Goal: Complete Application Form: Complete application form

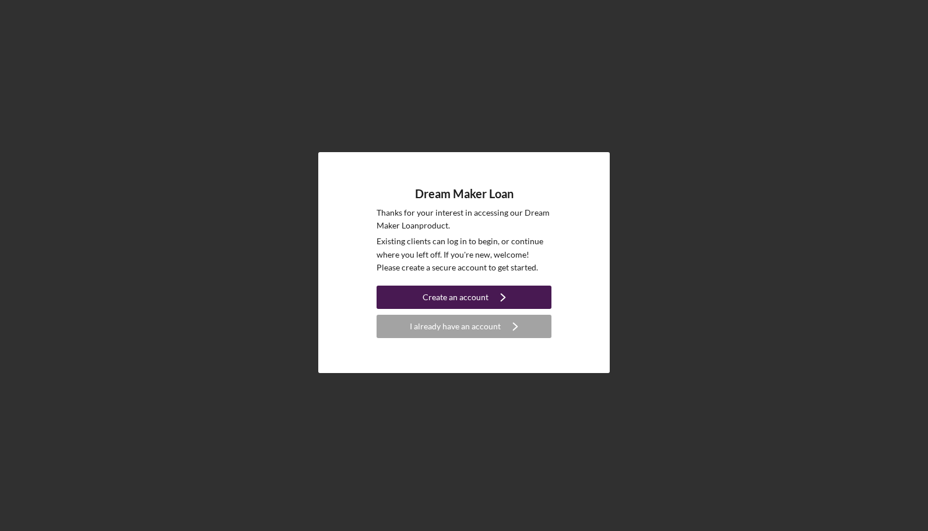
click at [430, 294] on div "Create an account" at bounding box center [455, 297] width 66 height 23
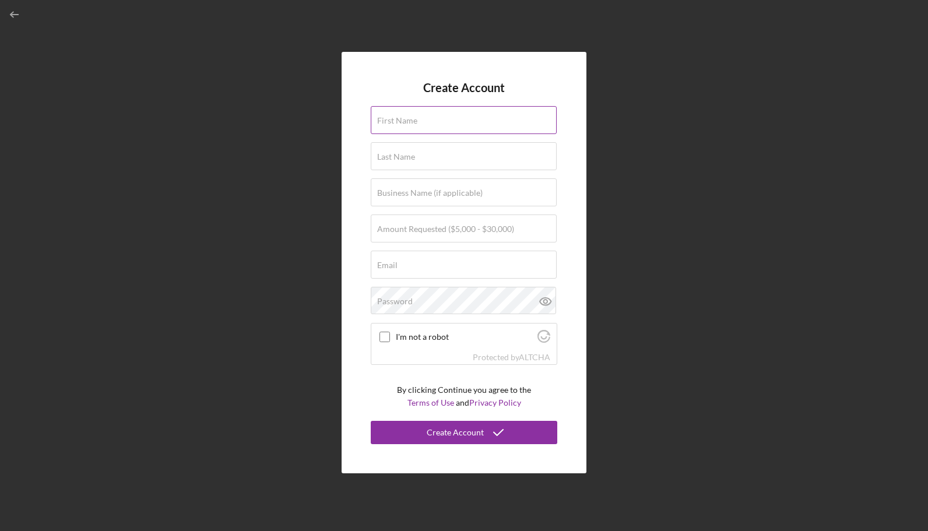
click at [422, 122] on input "First Name" at bounding box center [464, 120] width 186 height 28
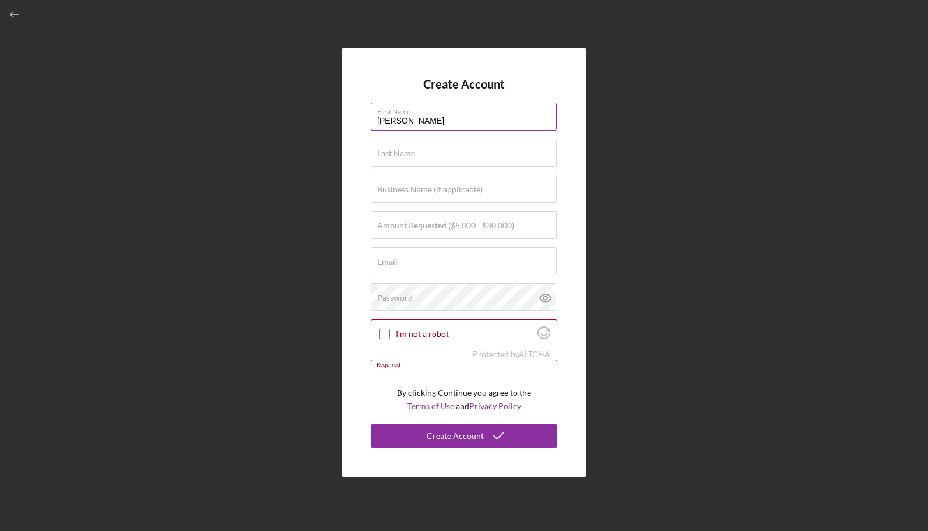
type input "[PERSON_NAME]"
type input "Addo"
click at [417, 197] on input "Business Name (if applicable)" at bounding box center [464, 189] width 186 height 28
type input "ACJ Luxury Maintenance"
click at [420, 227] on label "Amount Requested ($5,000 - $30,000)" at bounding box center [445, 225] width 137 height 9
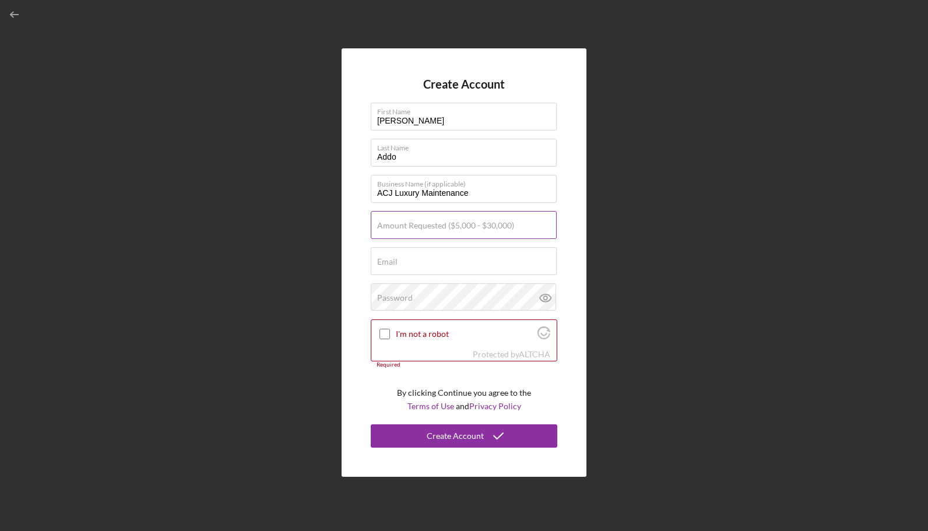
click at [420, 227] on input "Amount Requested ($5,000 - $30,000)" at bounding box center [464, 225] width 186 height 28
type input "$10,000"
click at [423, 262] on div "Email Required" at bounding box center [464, 261] width 186 height 29
type input "[EMAIL_ADDRESS][DOMAIN_NAME]"
click at [383, 333] on input "I'm not a robot" at bounding box center [384, 334] width 10 height 10
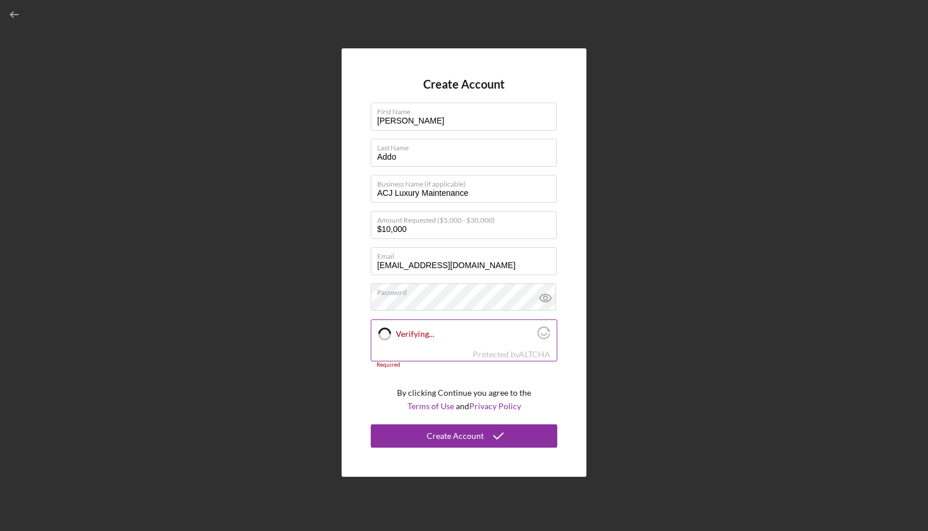
checkbox input "true"
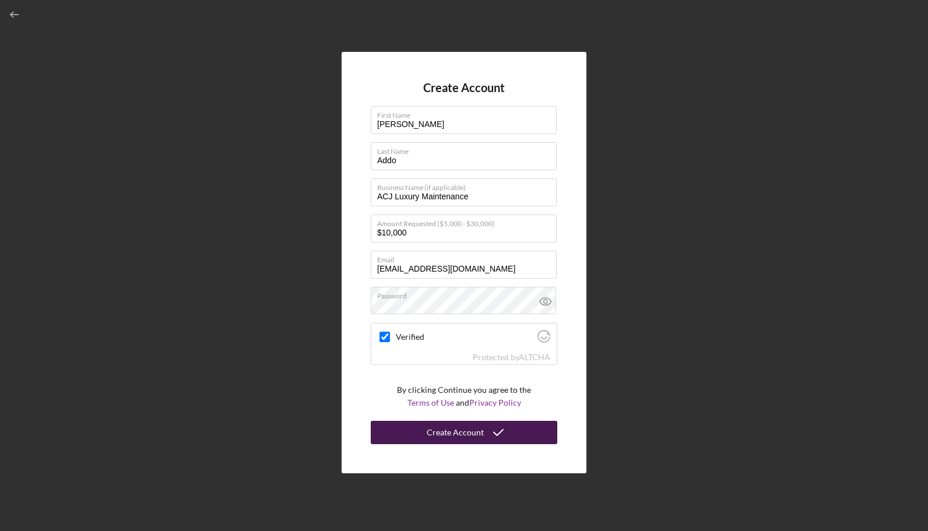
click at [425, 435] on button "Create Account" at bounding box center [464, 432] width 186 height 23
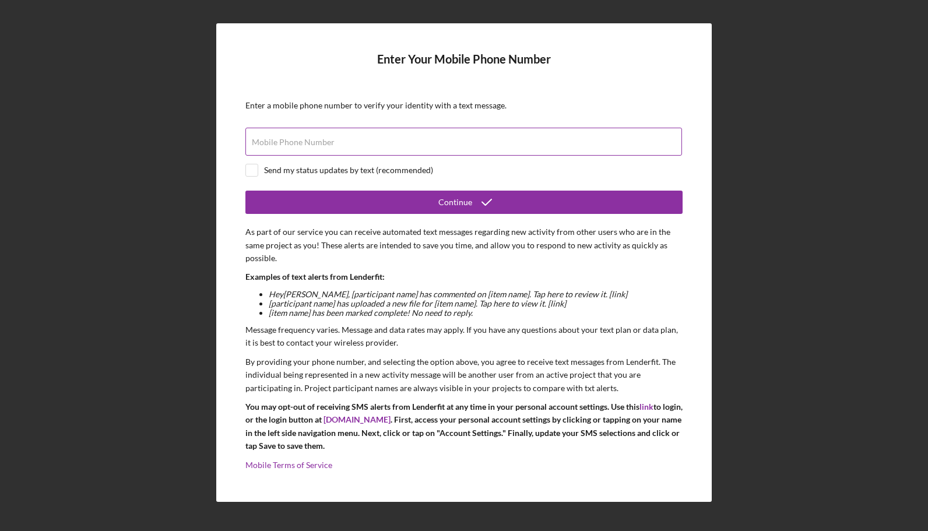
click at [510, 147] on input "Mobile Phone Number" at bounding box center [463, 142] width 436 height 28
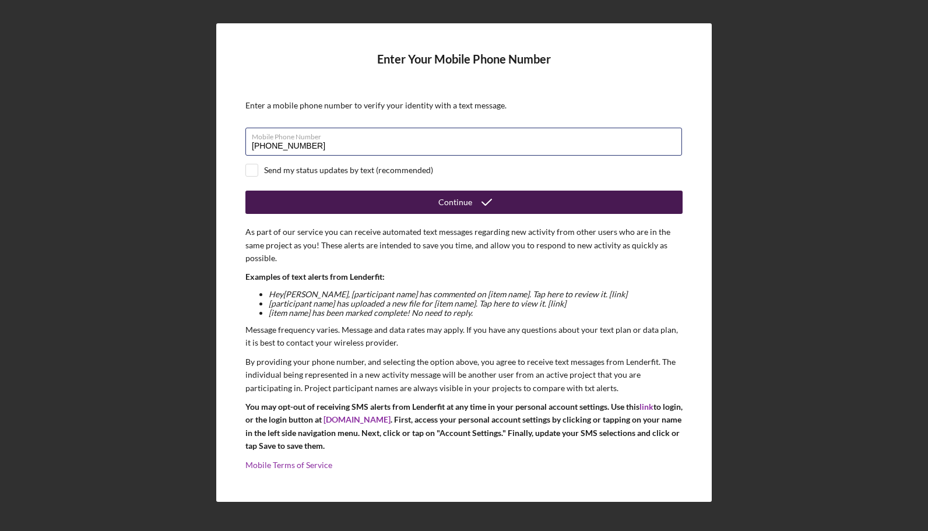
type input "[PHONE_NUMBER]"
click at [489, 206] on icon "submit" at bounding box center [486, 202] width 29 height 29
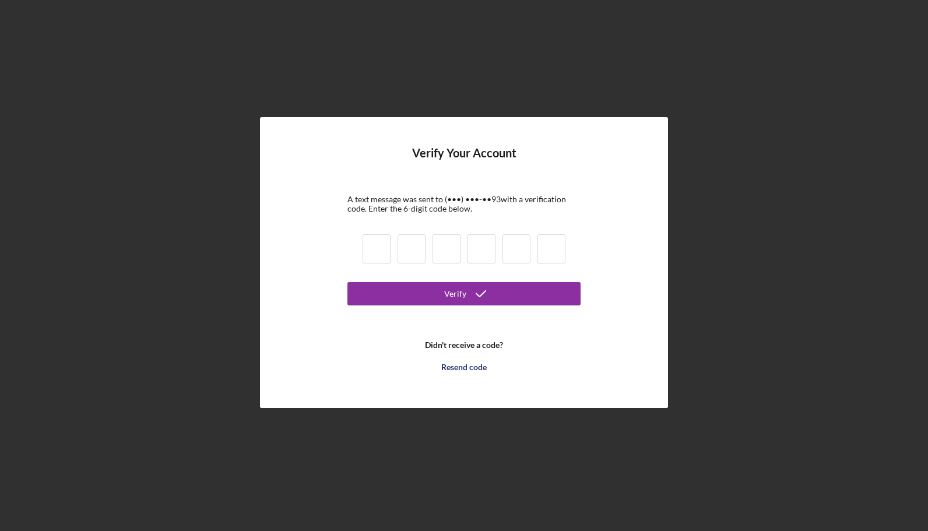
click at [373, 253] on input at bounding box center [376, 248] width 28 height 29
type input "5"
type input "2"
type input "3"
type input "6"
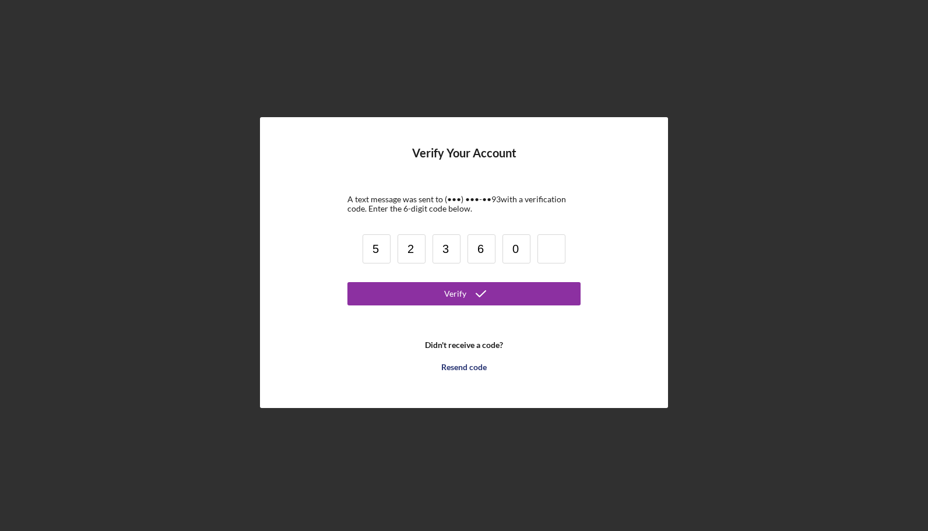
type input "0"
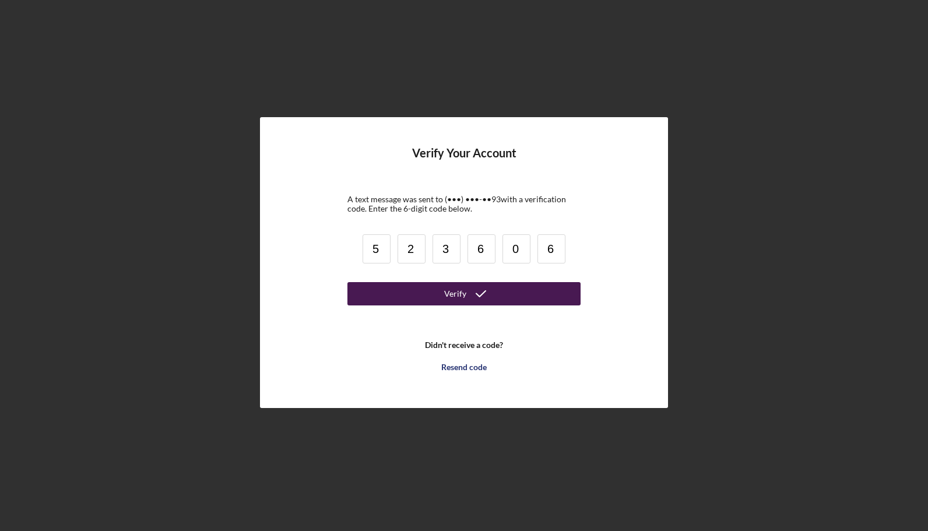
type input "6"
click at [517, 290] on button "Verify" at bounding box center [463, 293] width 233 height 23
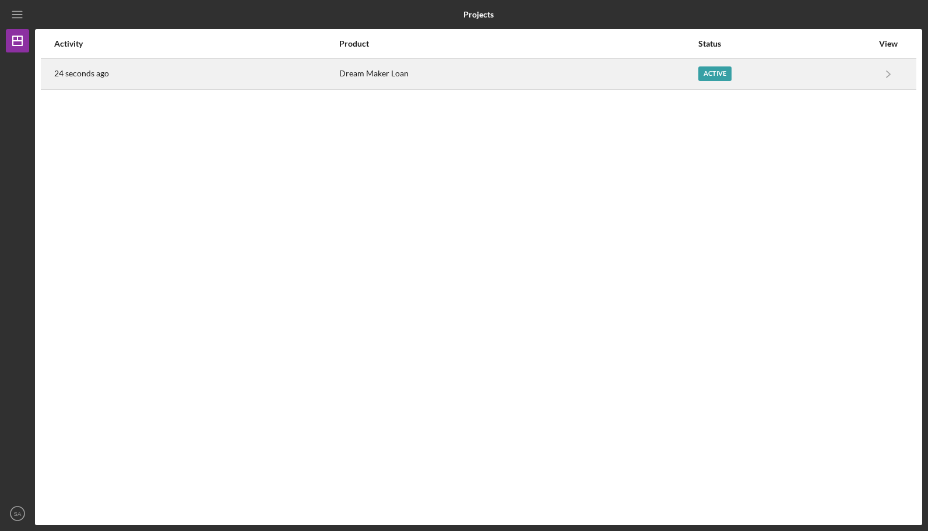
click at [837, 69] on div "Active" at bounding box center [785, 73] width 174 height 29
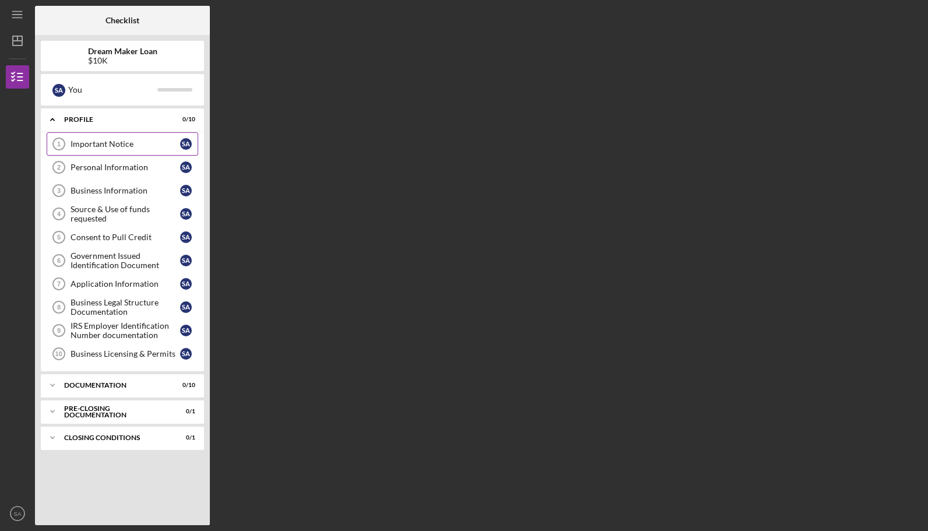
click at [132, 152] on link "Important Notice 1 Important Notice S A" at bounding box center [123, 143] width 152 height 23
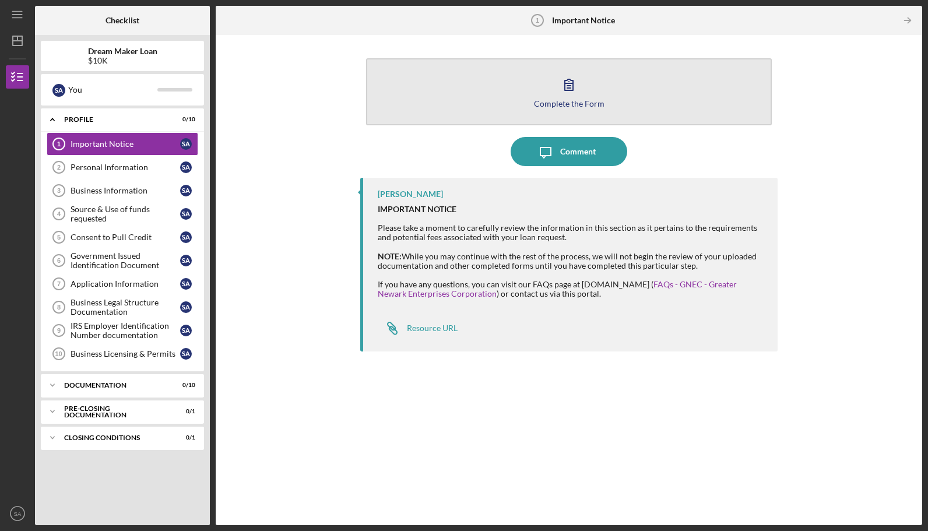
click at [557, 88] on icon "button" at bounding box center [568, 84] width 29 height 29
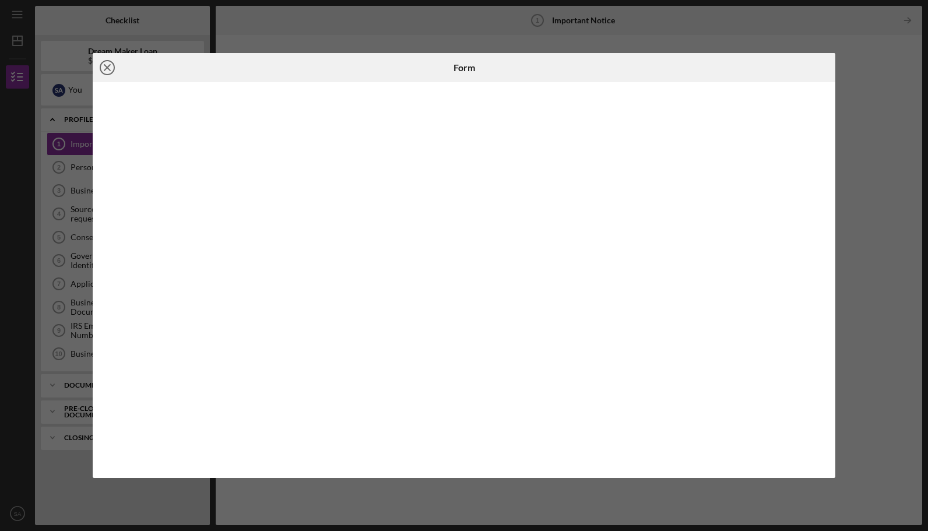
click at [107, 68] on line at bounding box center [107, 68] width 6 height 6
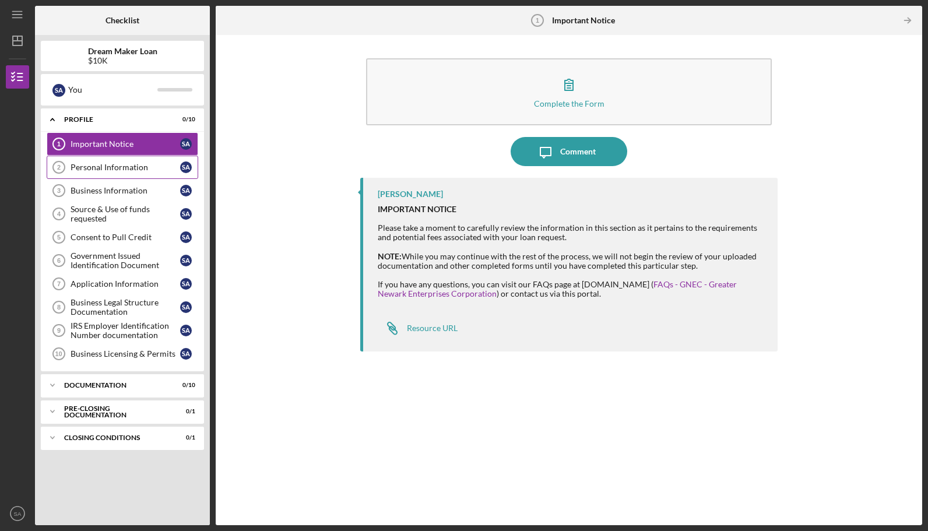
click at [132, 167] on div "Personal Information" at bounding box center [126, 167] width 110 height 9
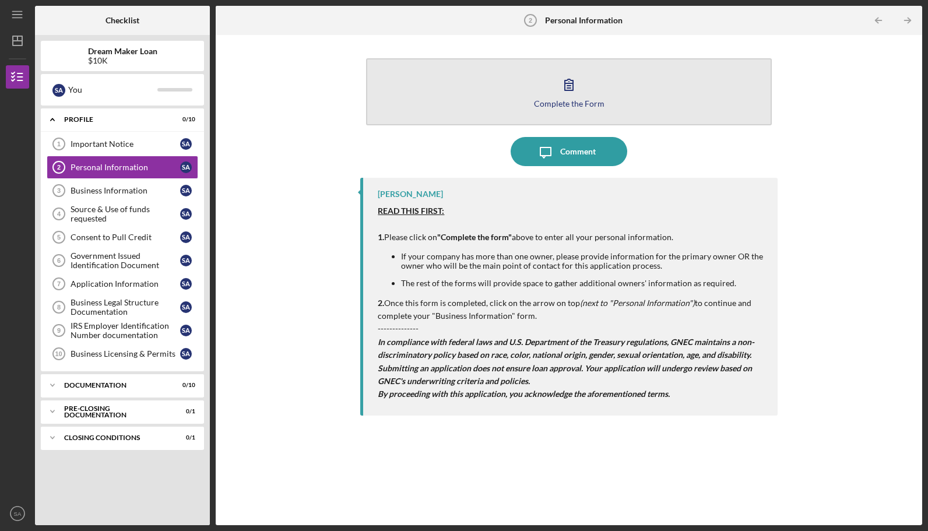
click at [606, 93] on button "Complete the Form Form" at bounding box center [568, 91] width 405 height 67
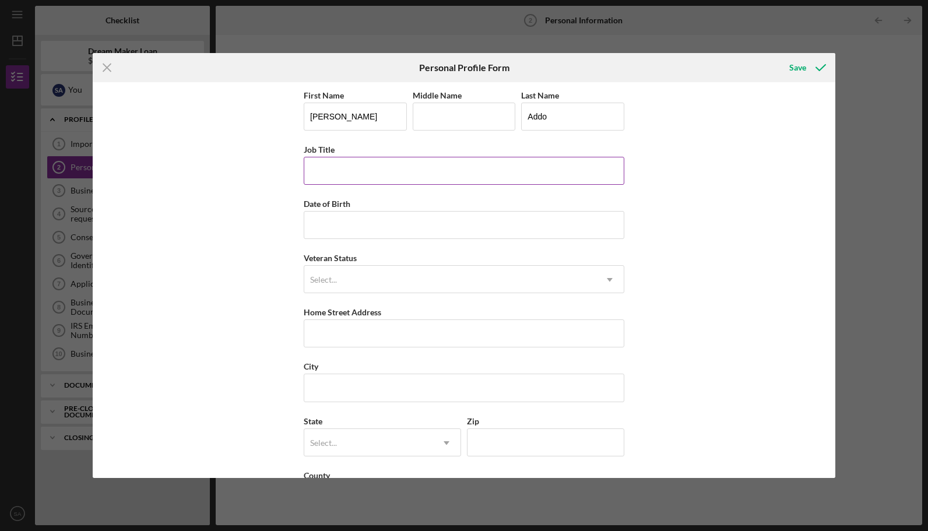
click at [531, 172] on input "Job Title" at bounding box center [464, 171] width 321 height 28
type input "S"
type input "Business Owner"
click at [358, 218] on input "Date of Birth" at bounding box center [464, 225] width 321 height 28
type input "[DATE]"
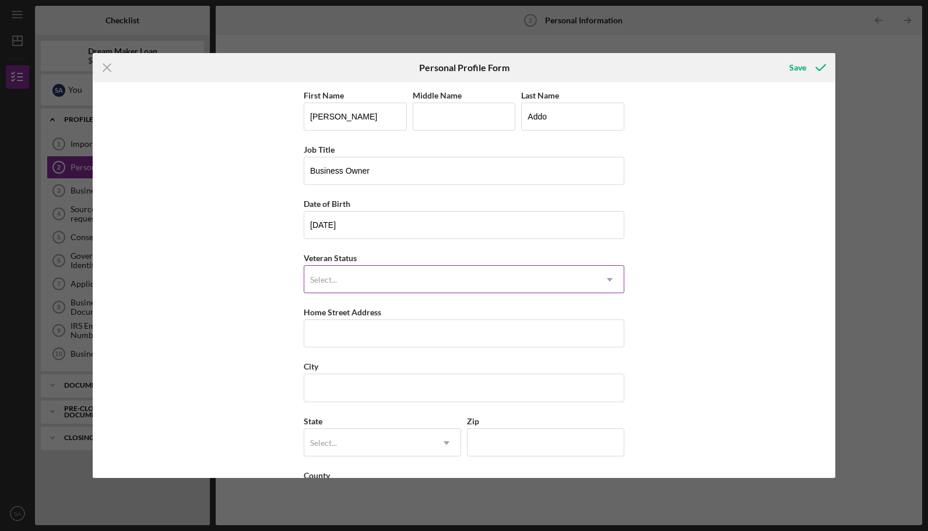
click at [374, 277] on div "Select..." at bounding box center [449, 279] width 291 height 27
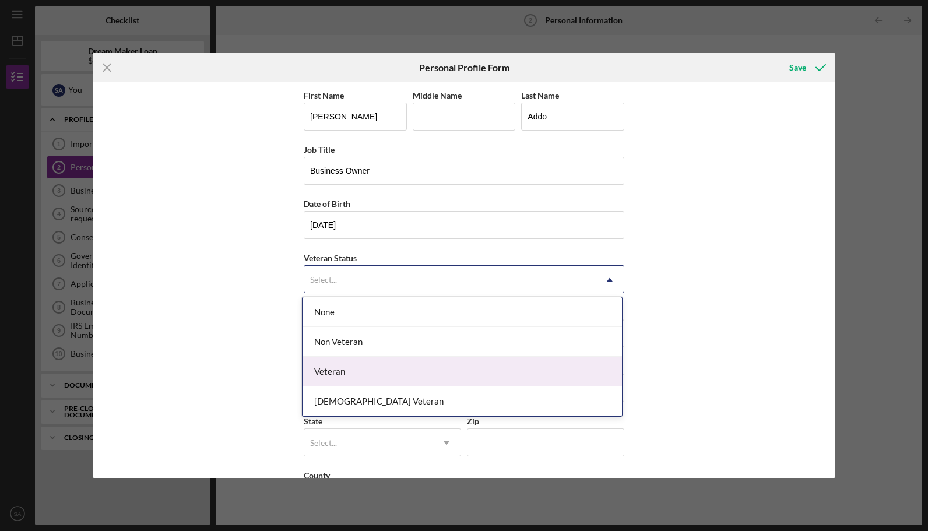
click at [373, 371] on div "Veteran" at bounding box center [461, 372] width 319 height 30
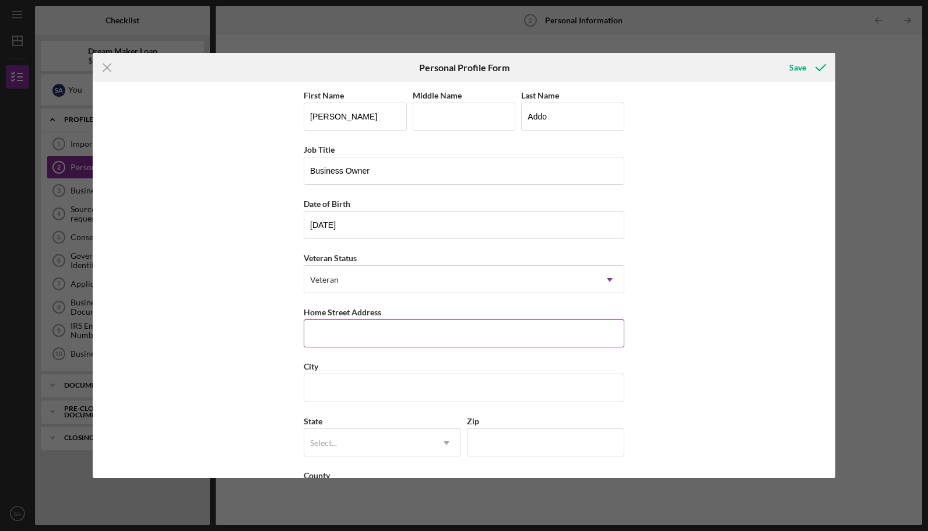
click at [410, 326] on input "Home Street Address" at bounding box center [464, 333] width 321 height 28
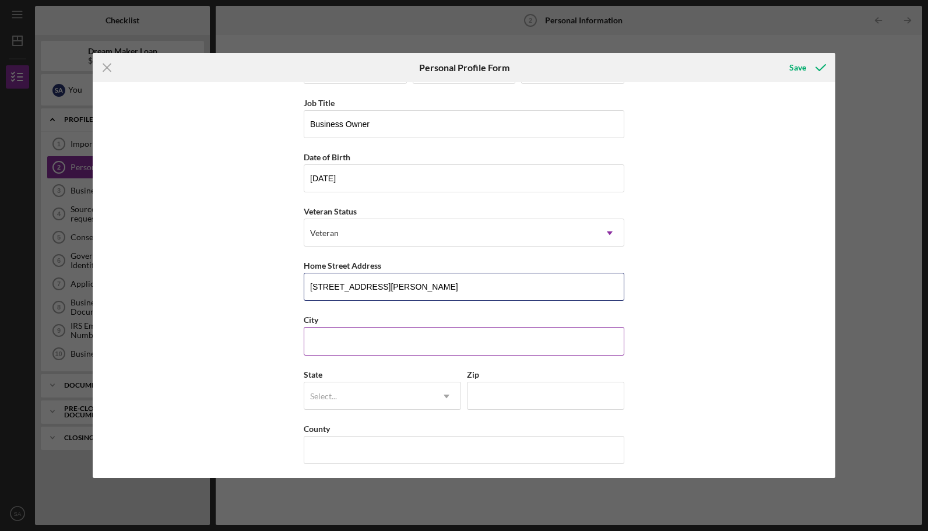
type input "[STREET_ADDRESS][PERSON_NAME]"
click at [554, 336] on input "City" at bounding box center [464, 341] width 321 height 28
type input "High Bridge"
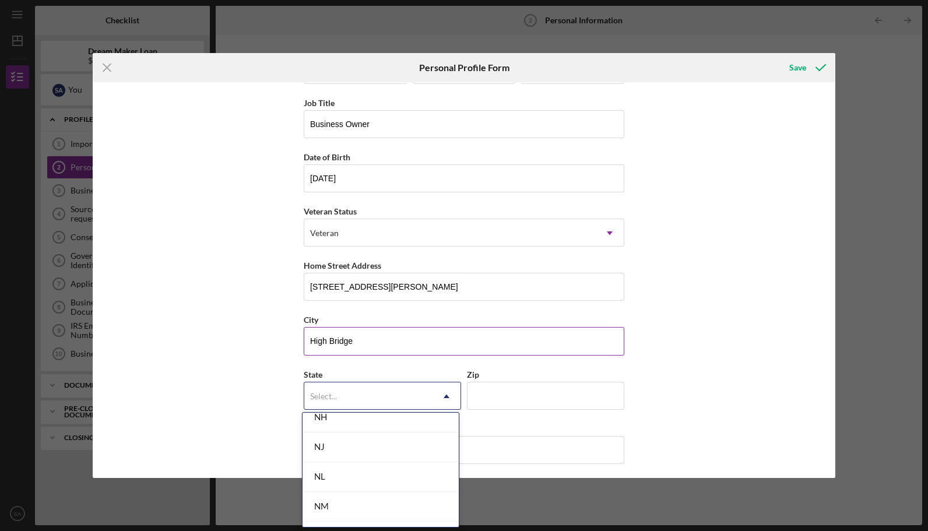
scroll to position [1291, 0]
click at [396, 438] on div "NJ" at bounding box center [380, 444] width 156 height 30
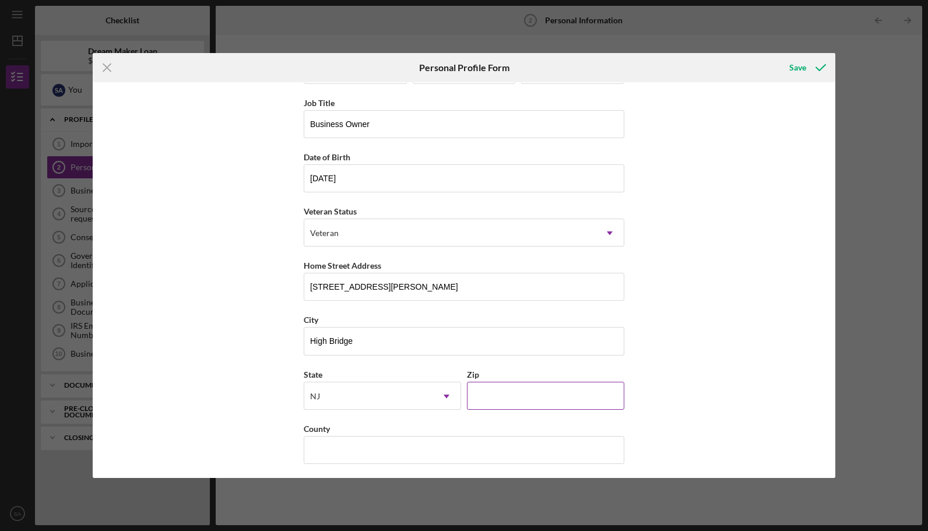
click at [537, 393] on input "Zip" at bounding box center [545, 396] width 157 height 28
type input "08829"
click at [576, 457] on input "County" at bounding box center [464, 450] width 321 height 28
type input "Hunterdon"
drag, startPoint x: 830, startPoint y: 182, endPoint x: 839, endPoint y: 117, distance: 66.4
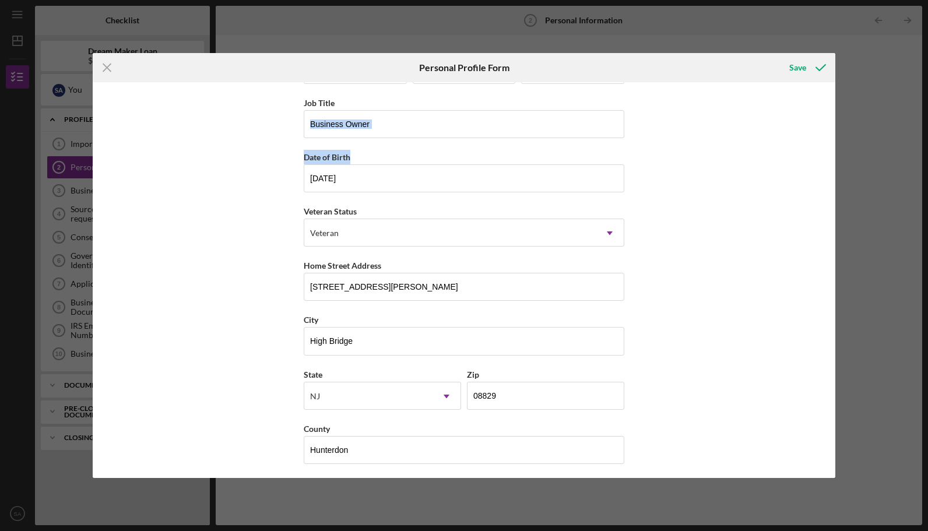
click at [839, 117] on div "Icon/Menu Close Personal Profile Form Save First Name [PERSON_NAME] Middle Name…" at bounding box center [464, 265] width 928 height 531
drag, startPoint x: 839, startPoint y: 117, endPoint x: 780, endPoint y: 155, distance: 70.8
click at [780, 155] on div "First Name [PERSON_NAME] Middle Name Last Name [PERSON_NAME] Job Title Business…" at bounding box center [464, 280] width 742 height 396
click at [804, 71] on div "Save" at bounding box center [797, 67] width 17 height 23
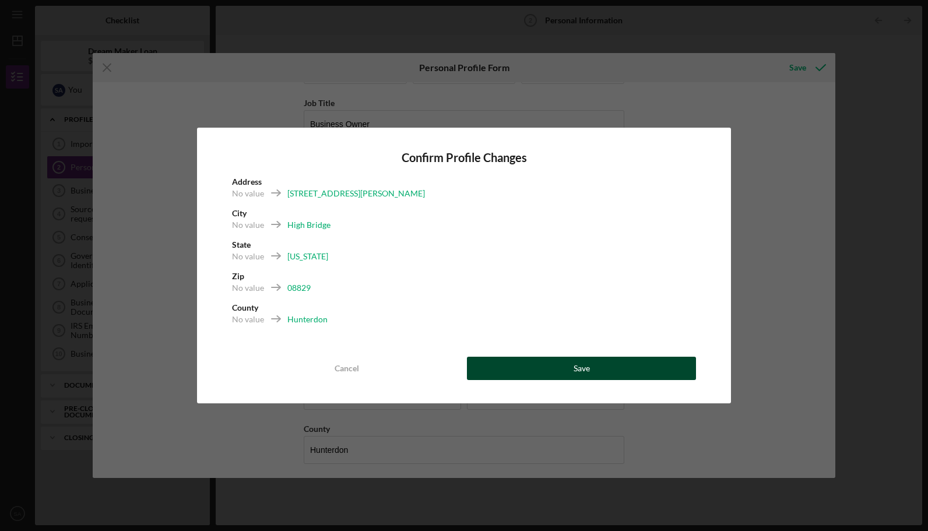
click at [603, 376] on button "Save" at bounding box center [581, 368] width 229 height 23
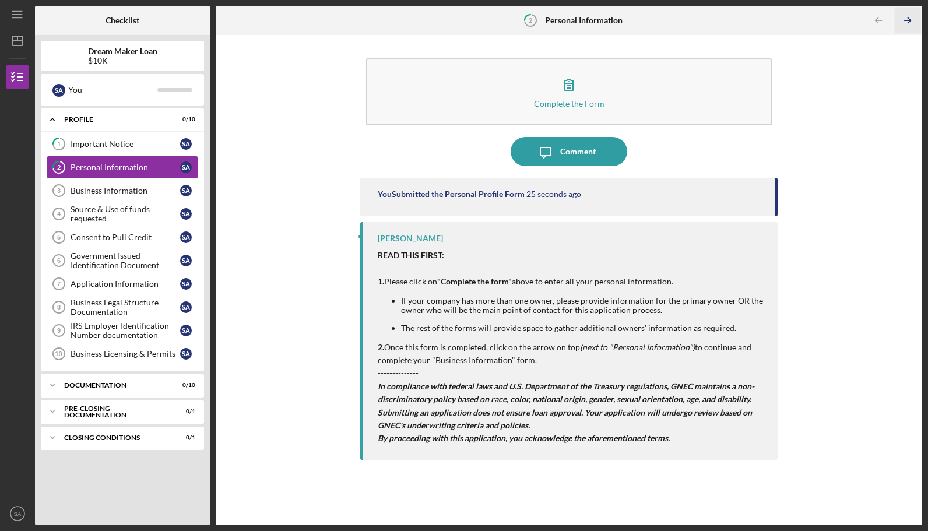
click at [909, 20] on line "button" at bounding box center [907, 20] width 6 height 0
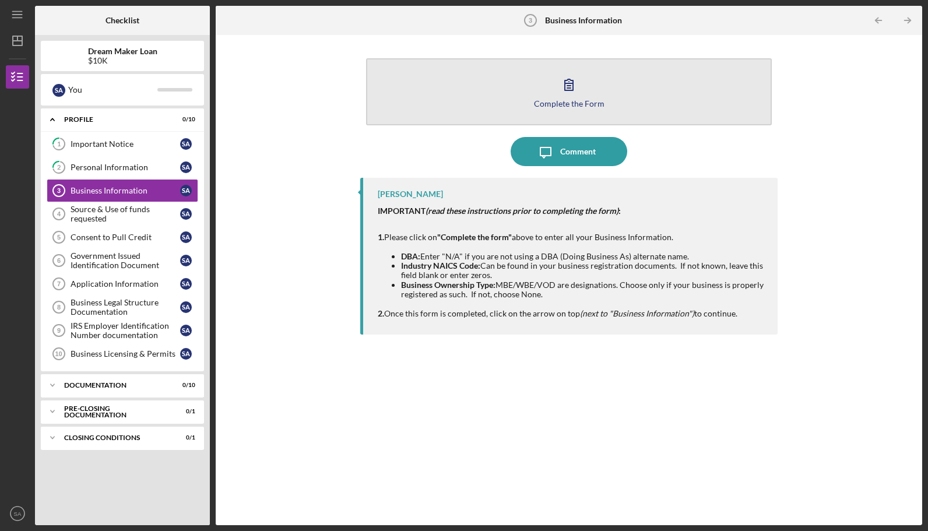
click at [636, 95] on button "Complete the Form Form" at bounding box center [568, 91] width 405 height 67
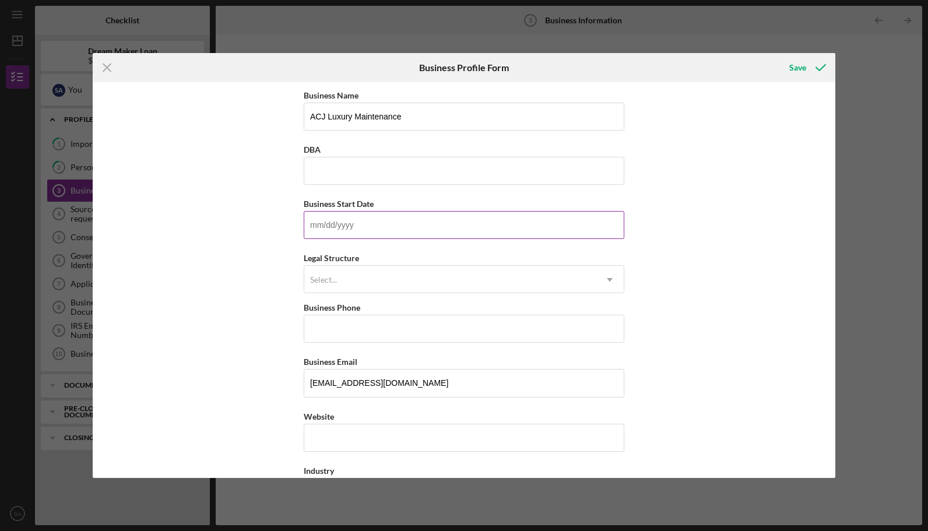
click at [504, 222] on input "Business Start Date" at bounding box center [464, 225] width 321 height 28
type input "[DATE]"
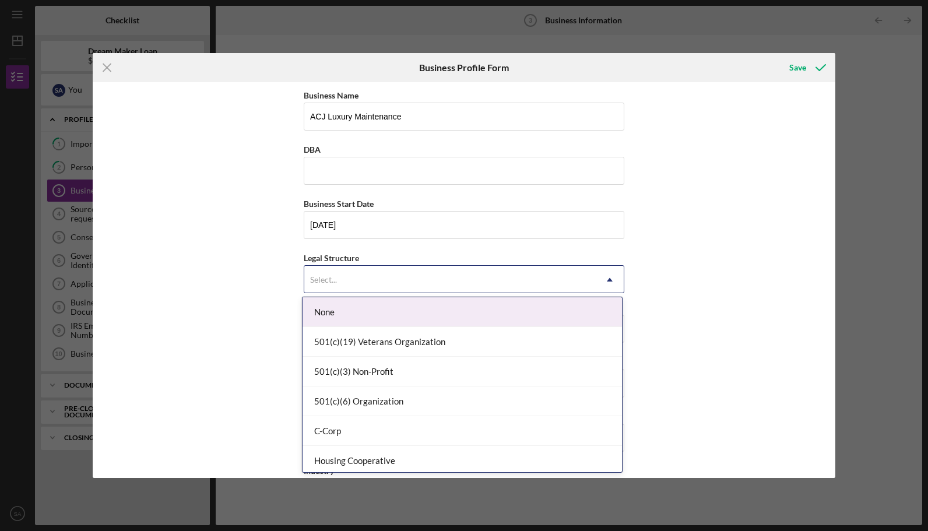
click at [612, 286] on icon "Icon/Dropdown Arrow" at bounding box center [610, 280] width 28 height 28
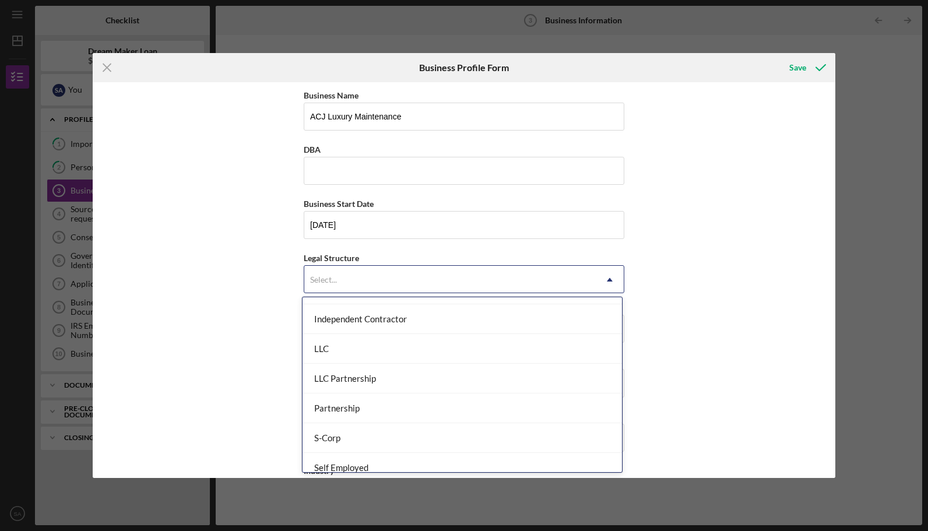
scroll to position [166, 0]
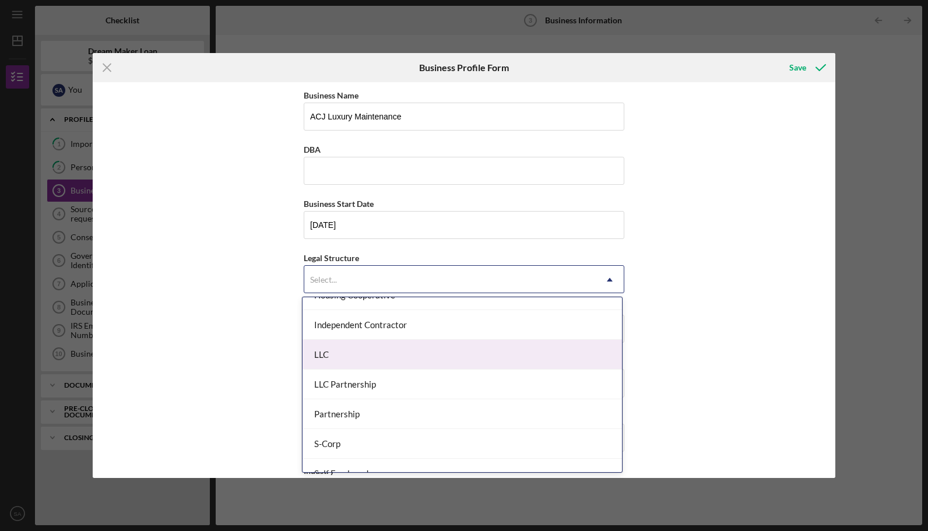
click at [543, 352] on div "LLC" at bounding box center [461, 355] width 319 height 30
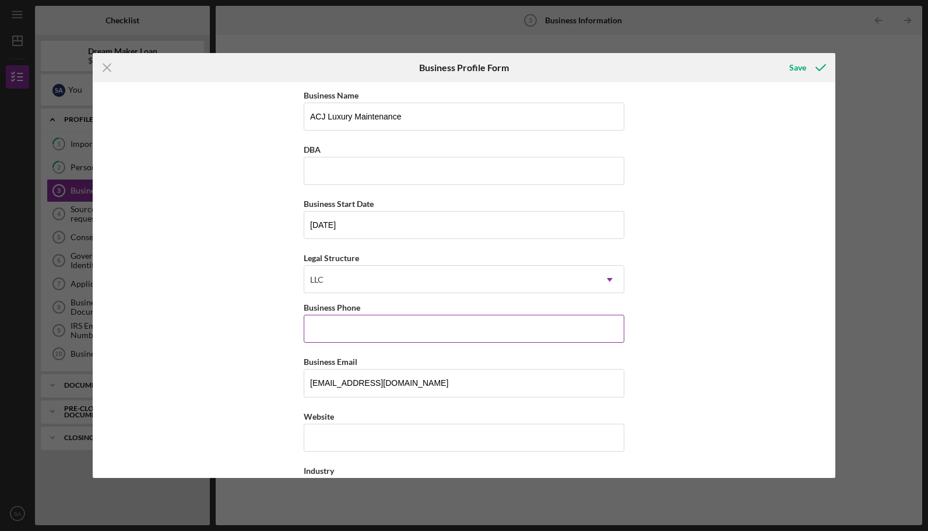
click at [541, 330] on input "Business Phone" at bounding box center [464, 329] width 321 height 28
type input "[PHONE_NUMBER]"
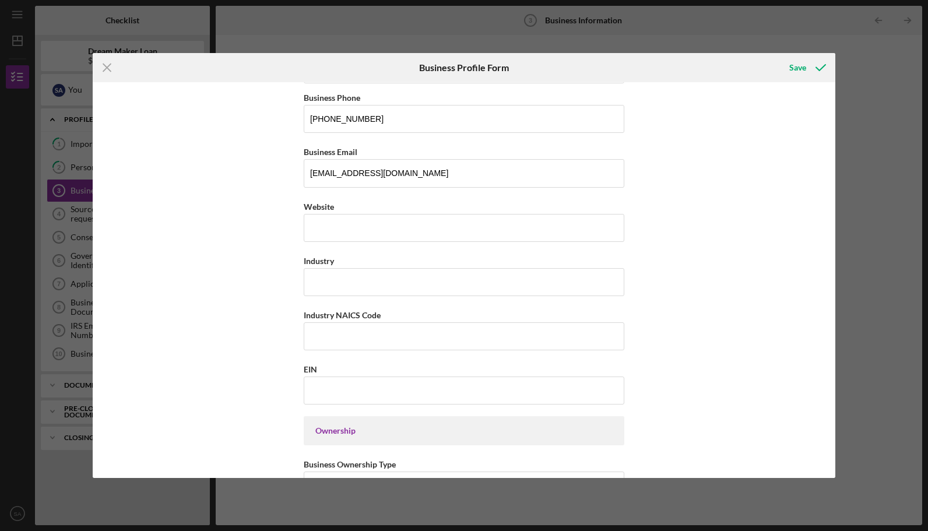
scroll to position [210, 0]
click at [418, 228] on input "Website" at bounding box center [464, 227] width 321 height 28
type input "[DOMAIN_NAME]"
click at [408, 279] on input "Industry" at bounding box center [464, 281] width 321 height 28
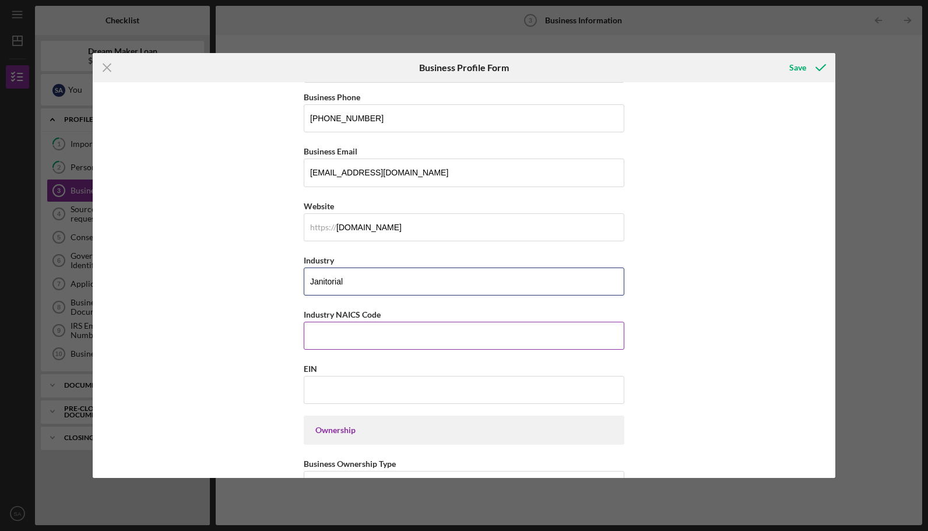
type input "Janitorial"
click at [401, 328] on input "Industry NAICS Code" at bounding box center [464, 336] width 321 height 28
type input "6"
type input "561720"
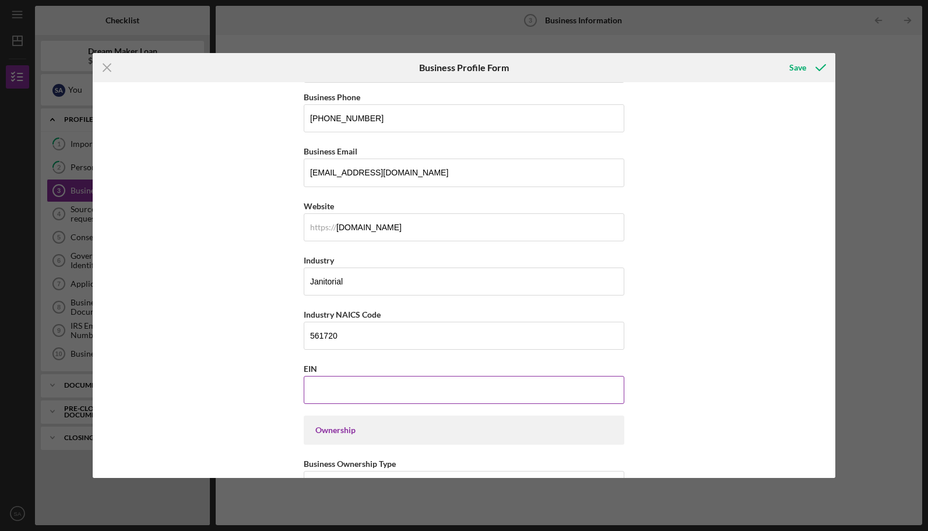
click at [399, 379] on input "EIN" at bounding box center [464, 390] width 321 height 28
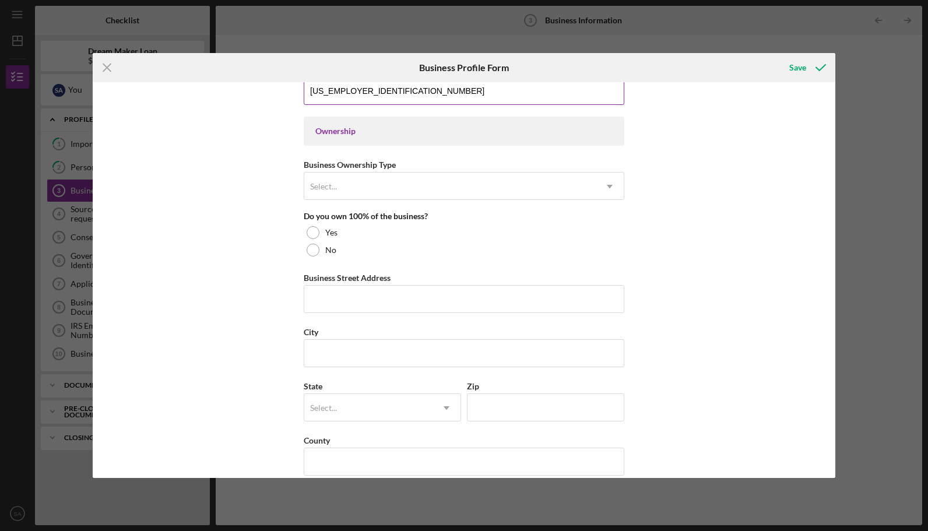
scroll to position [510, 0]
type input "[US_EMPLOYER_IDENTIFICATION_NUMBER]"
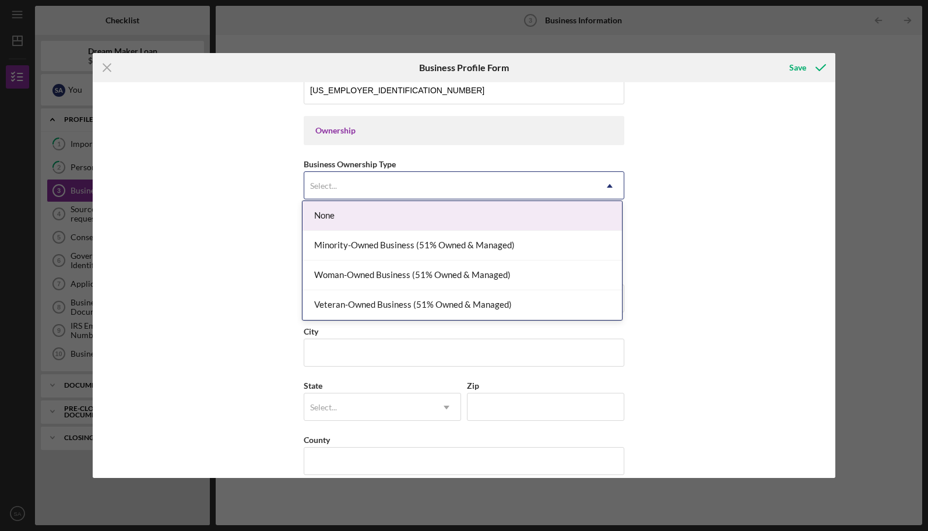
click at [497, 188] on div "Select..." at bounding box center [449, 185] width 291 height 27
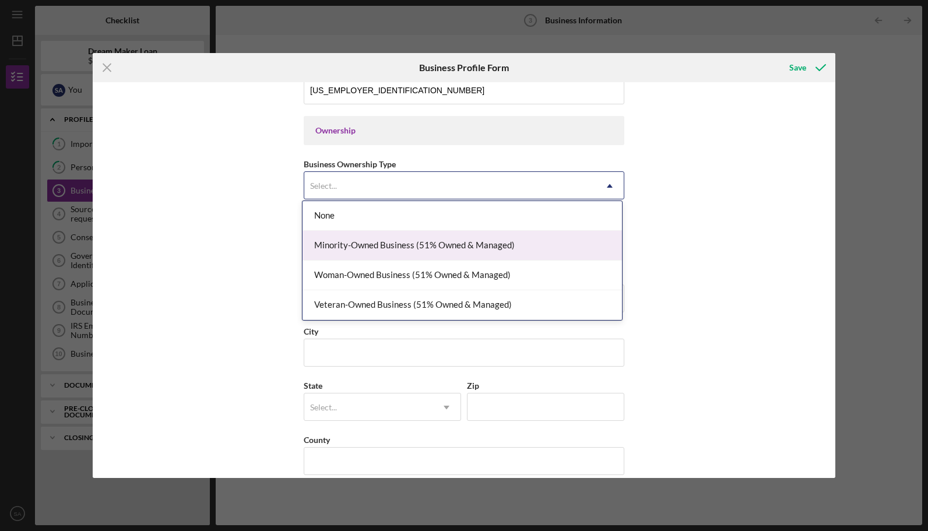
click at [486, 244] on div "Minority-Owned Business (51% Owned & Managed)" at bounding box center [461, 246] width 319 height 30
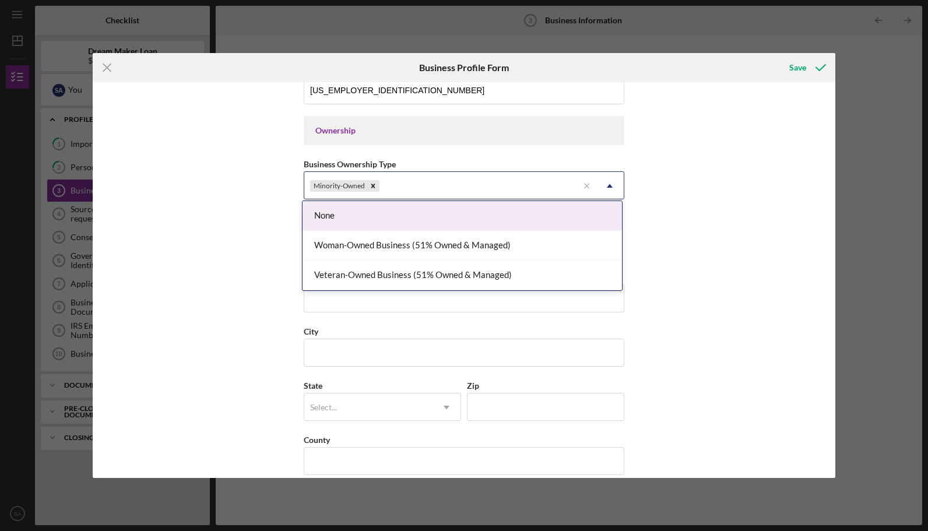
click at [543, 180] on div "Minority-Owned" at bounding box center [441, 185] width 274 height 27
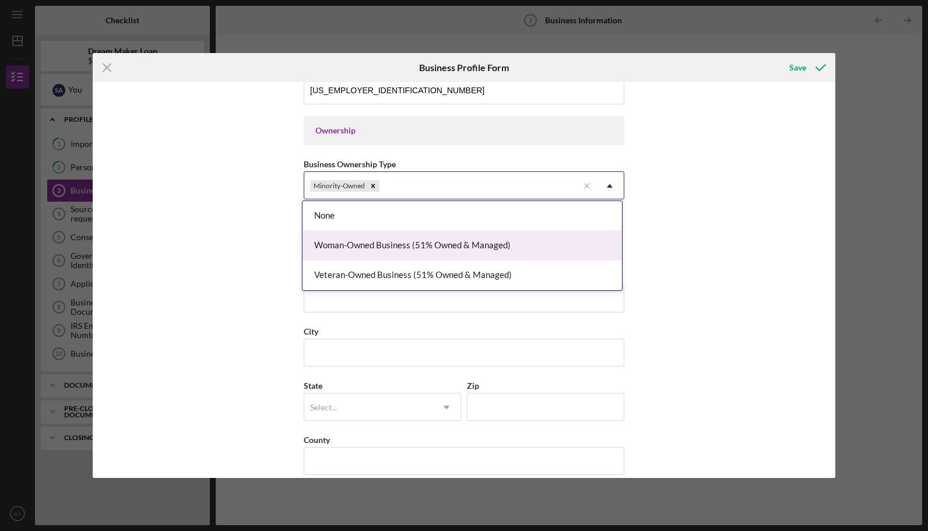
click at [526, 247] on div "Woman-Owned Business (51% Owned & Managed)" at bounding box center [461, 246] width 319 height 30
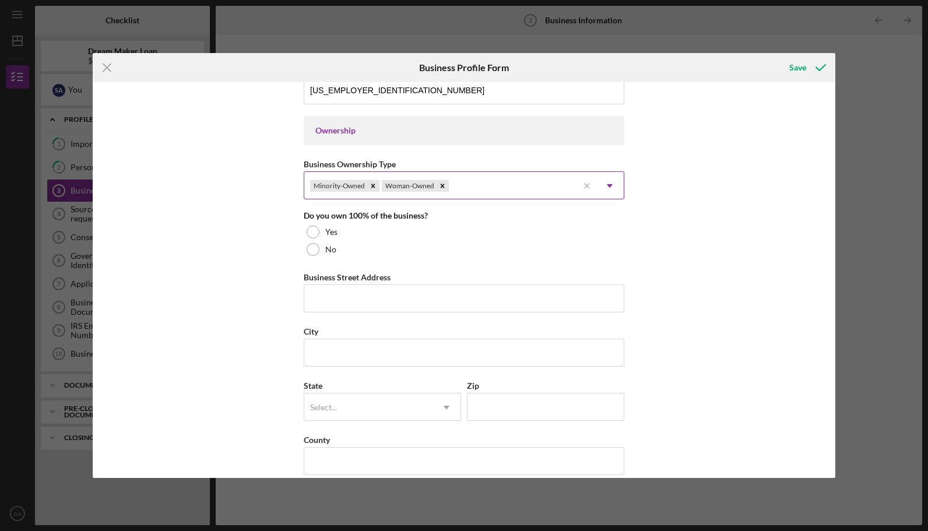
click at [523, 183] on div "Minority-Owned Woman-Owned" at bounding box center [441, 185] width 274 height 27
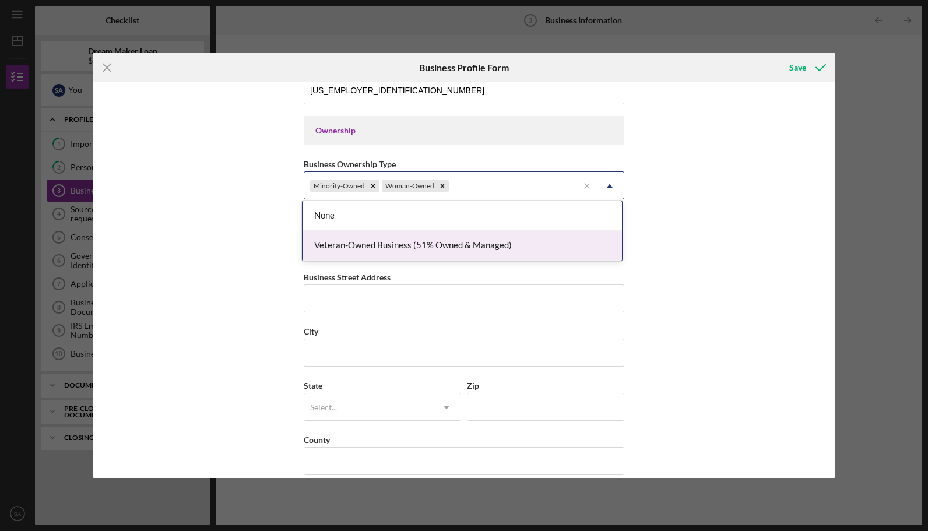
click at [512, 245] on div "Veteran-Owned Business (51% Owned & Managed)" at bounding box center [461, 246] width 319 height 30
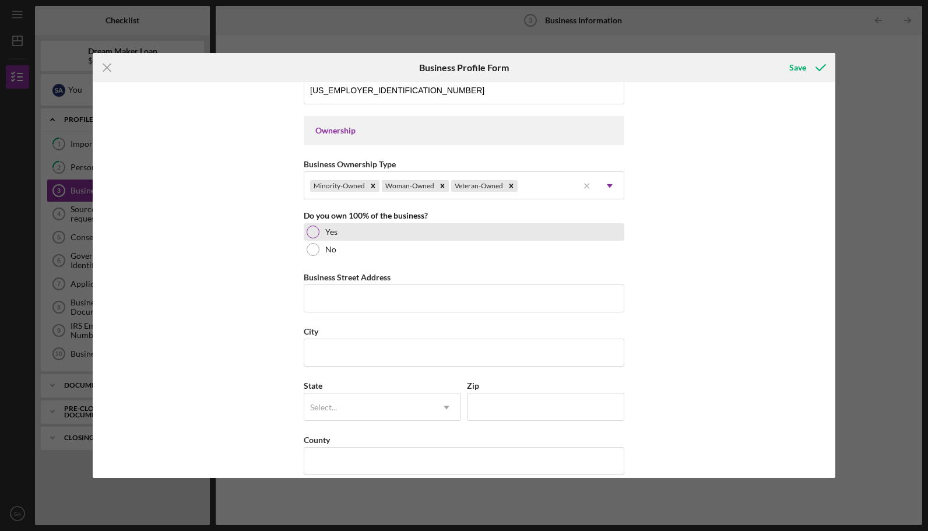
click at [308, 228] on div at bounding box center [313, 232] width 13 height 13
click at [337, 289] on input "Business Street Address" at bounding box center [464, 298] width 321 height 28
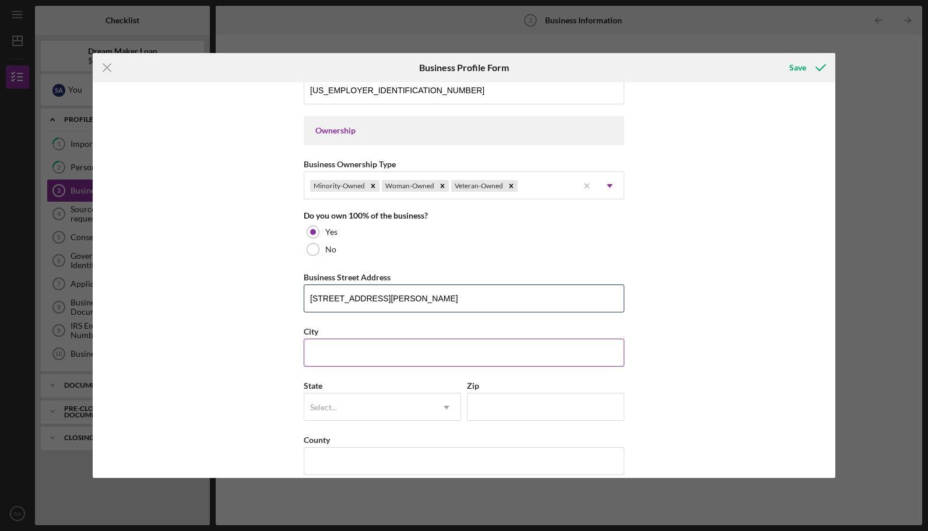
type input "[STREET_ADDRESS][PERSON_NAME]"
click at [347, 346] on input "City" at bounding box center [464, 353] width 321 height 28
type input "High Bridge"
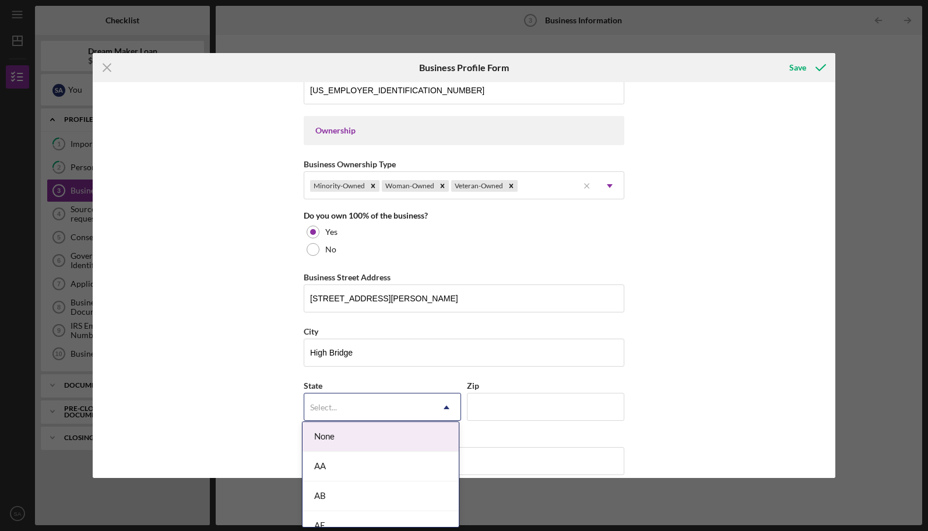
click at [368, 404] on div "Select..." at bounding box center [368, 407] width 128 height 27
click at [416, 450] on div "NJ" at bounding box center [380, 457] width 156 height 30
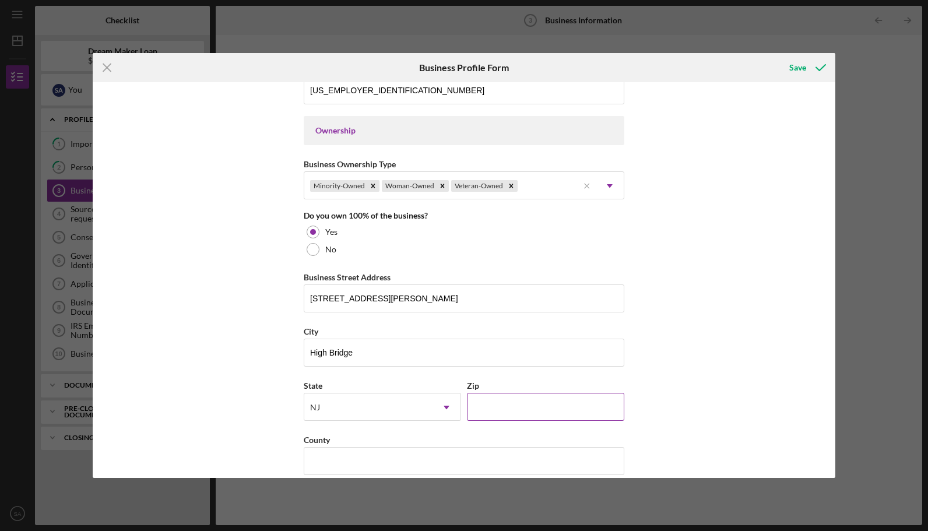
click at [533, 393] on input "Zip" at bounding box center [545, 407] width 157 height 28
type input "08829"
click at [529, 449] on input "County" at bounding box center [464, 461] width 321 height 28
type input "Hunterdon"
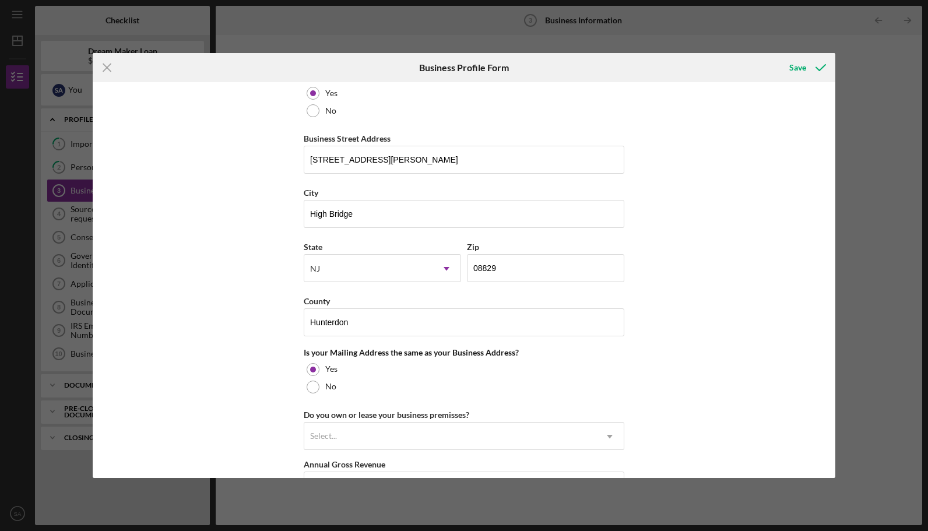
scroll to position [789, 0]
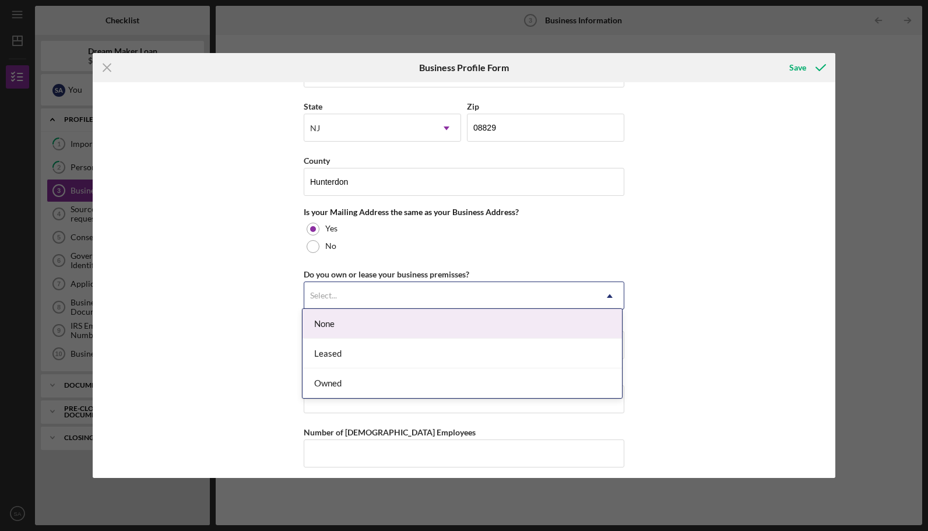
click at [600, 290] on icon "Icon/Dropdown Arrow" at bounding box center [610, 296] width 28 height 28
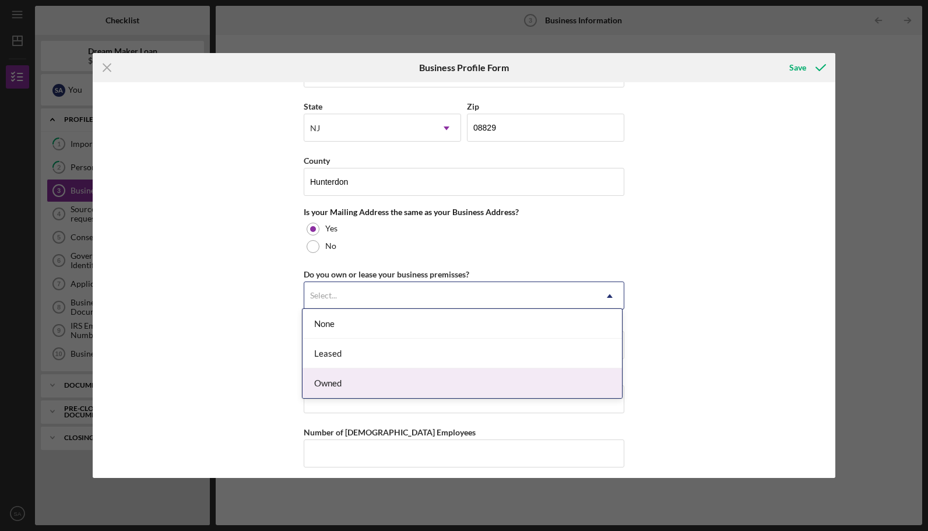
click at [569, 390] on div "Owned" at bounding box center [461, 383] width 319 height 30
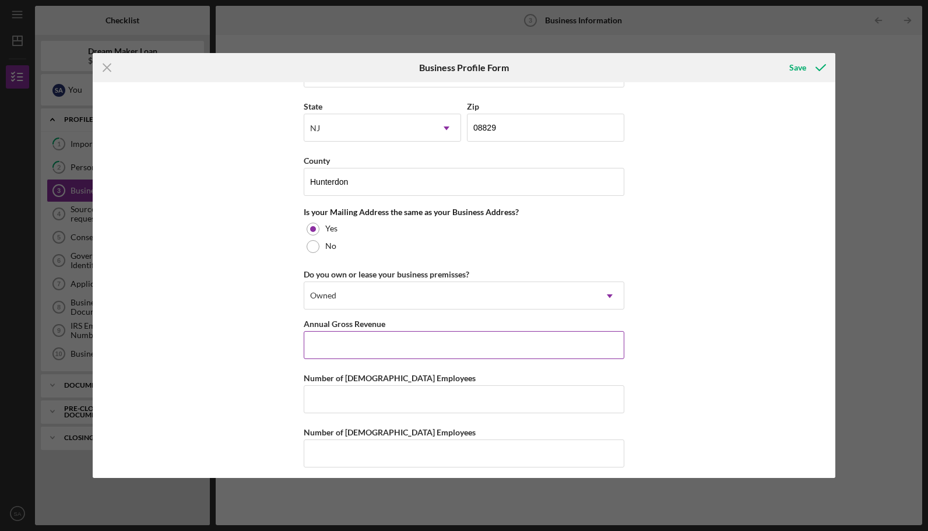
click at [560, 340] on input "Annual Gross Revenue" at bounding box center [464, 345] width 321 height 28
type input "$135,000"
click at [491, 394] on input "Number of [DEMOGRAPHIC_DATA] Employees" at bounding box center [464, 399] width 321 height 28
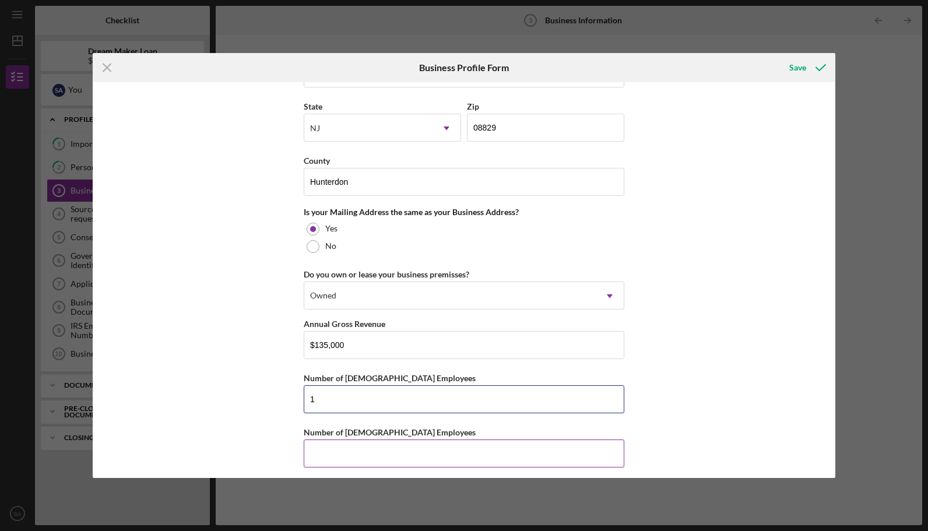
type input "1"
click at [487, 444] on input "Number of [DEMOGRAPHIC_DATA] Employees" at bounding box center [464, 453] width 321 height 28
type input "1"
click at [803, 70] on div "Save" at bounding box center [797, 67] width 17 height 23
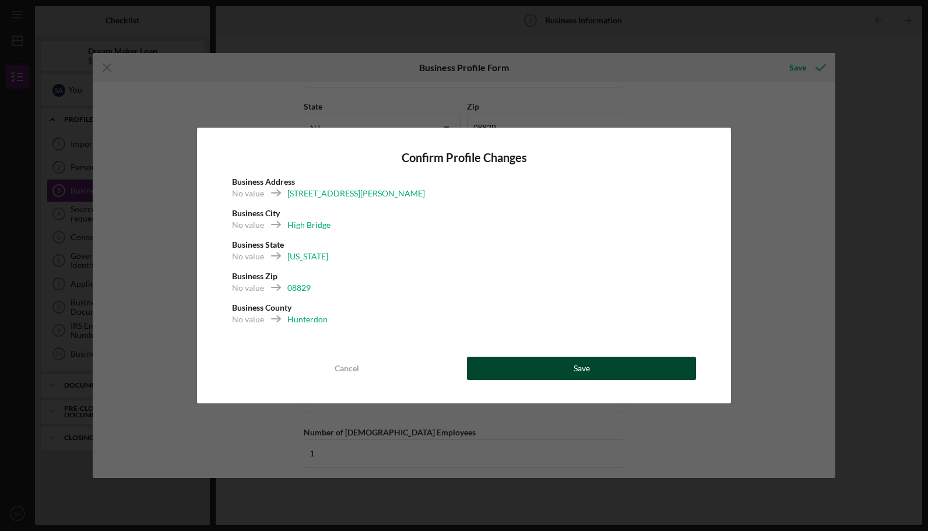
click at [611, 372] on button "Save" at bounding box center [581, 368] width 229 height 23
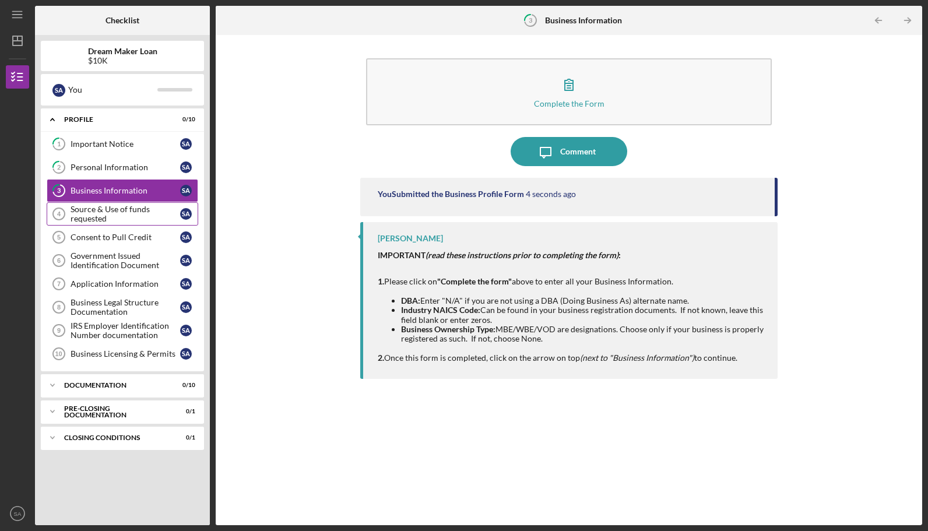
click at [124, 211] on div "Source & Use of funds requested" at bounding box center [126, 214] width 110 height 19
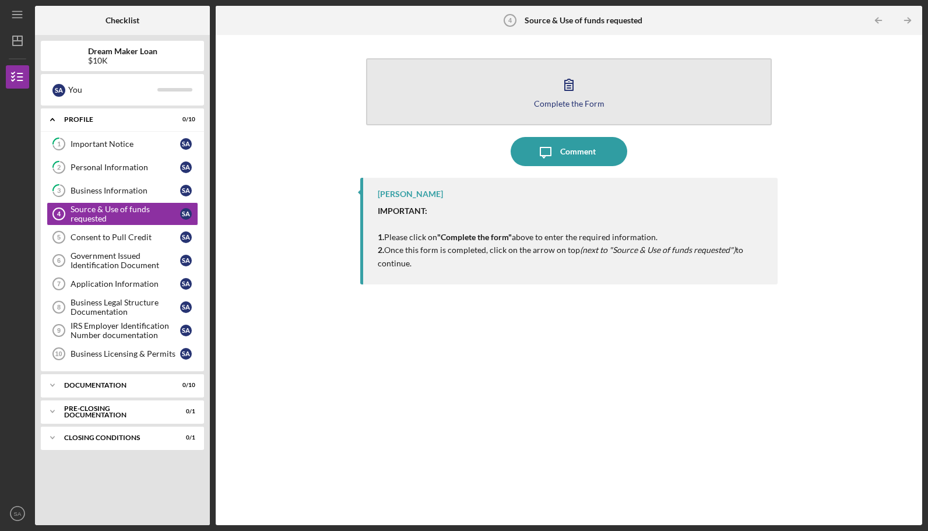
click at [615, 101] on button "Complete the Form Form" at bounding box center [568, 91] width 405 height 67
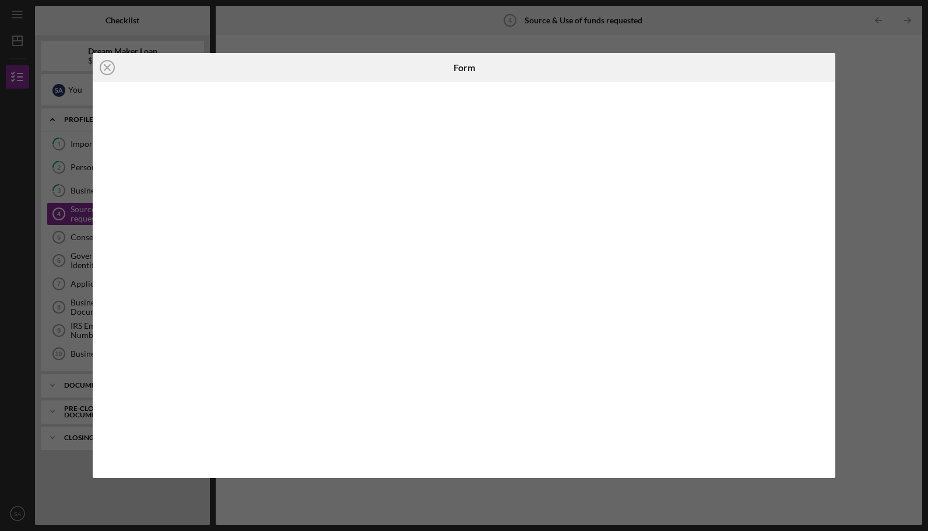
click at [889, 77] on div "Icon/Close Form" at bounding box center [464, 265] width 928 height 531
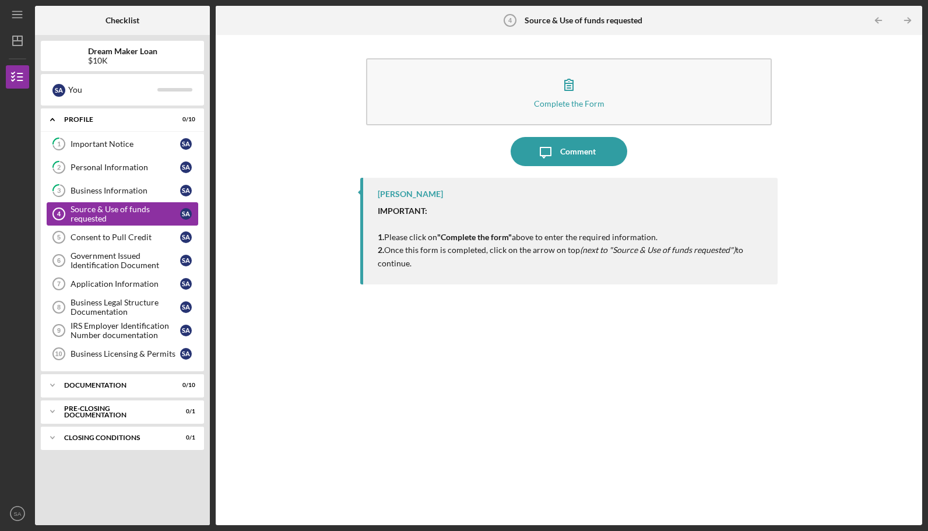
click at [122, 216] on div "Source & Use of funds requested" at bounding box center [126, 214] width 110 height 19
click at [121, 240] on link "Consent to Pull Credit 5 Consent to Pull Credit S A" at bounding box center [123, 237] width 152 height 23
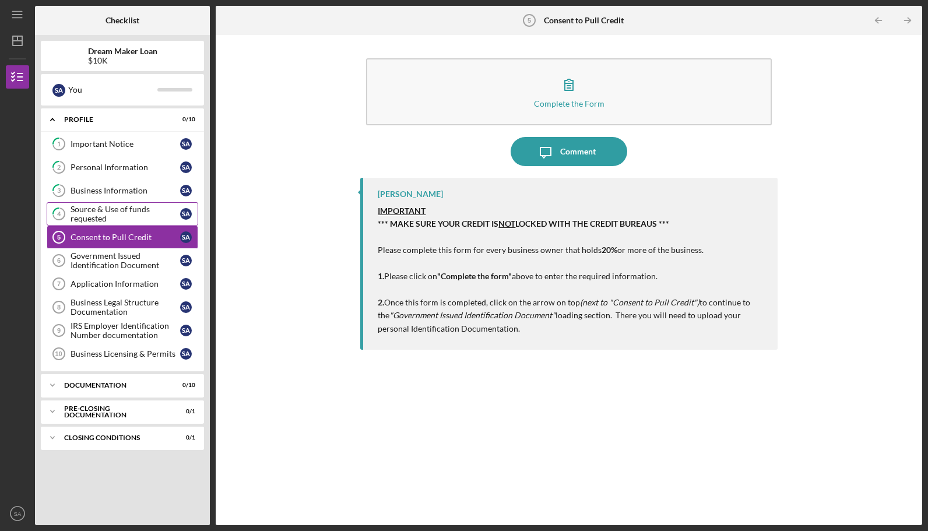
click at [122, 207] on div "Source & Use of funds requested" at bounding box center [126, 214] width 110 height 19
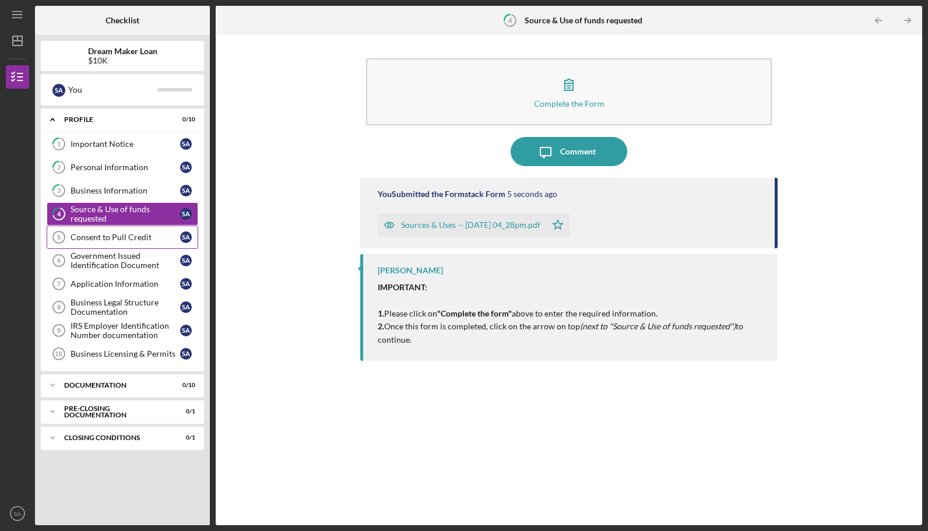
click at [119, 237] on div "Consent to Pull Credit" at bounding box center [126, 237] width 110 height 9
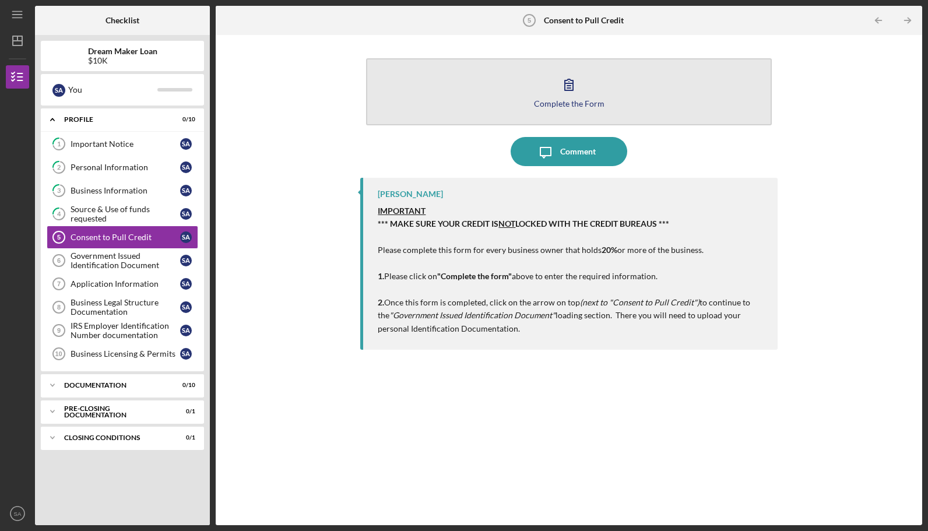
click at [582, 89] on icon "button" at bounding box center [568, 84] width 29 height 29
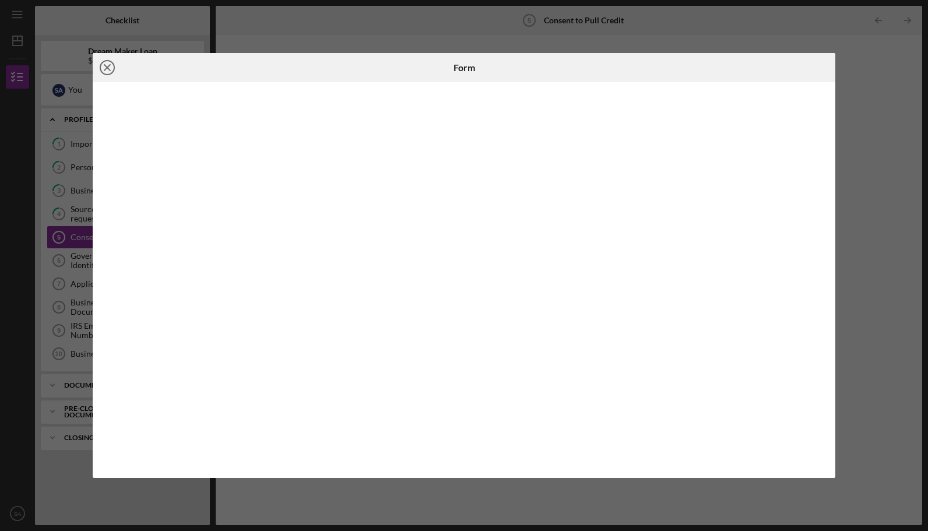
click at [112, 64] on icon "Icon/Close" at bounding box center [107, 67] width 29 height 29
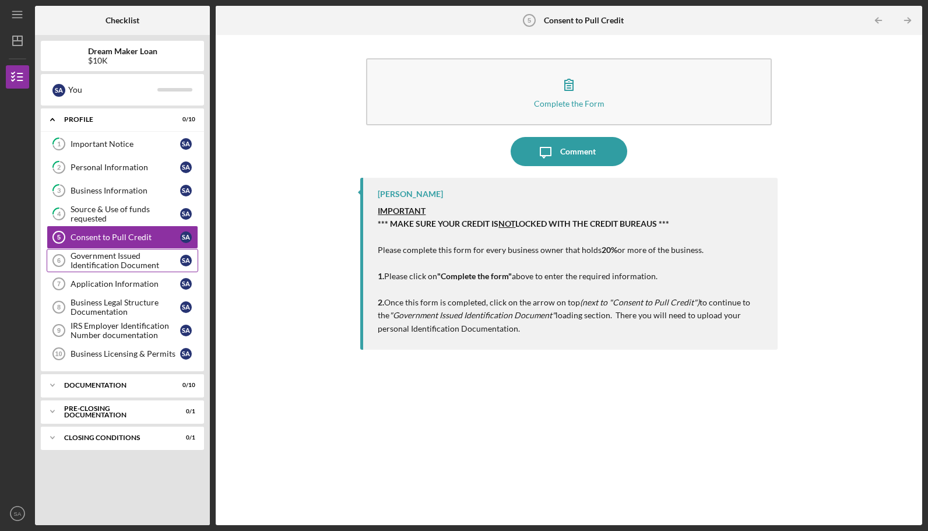
click at [79, 258] on div "Government Issued Identification Document" at bounding box center [126, 260] width 110 height 19
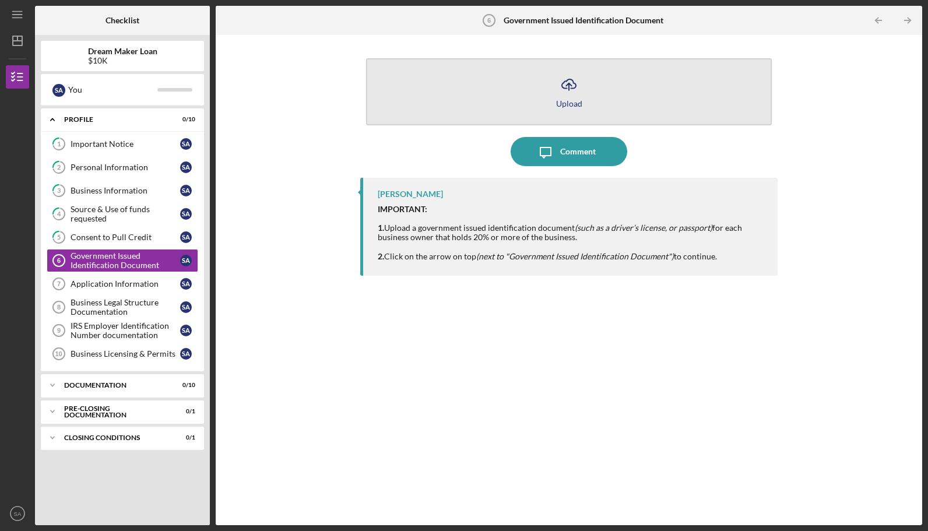
click at [571, 101] on div "Upload" at bounding box center [569, 103] width 26 height 9
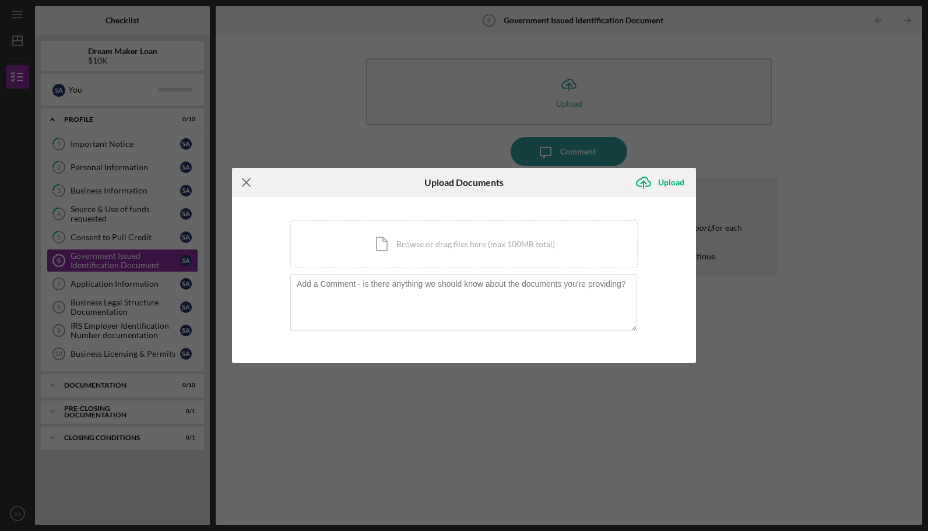
click at [243, 186] on icon "Icon/Menu Close" at bounding box center [246, 182] width 29 height 29
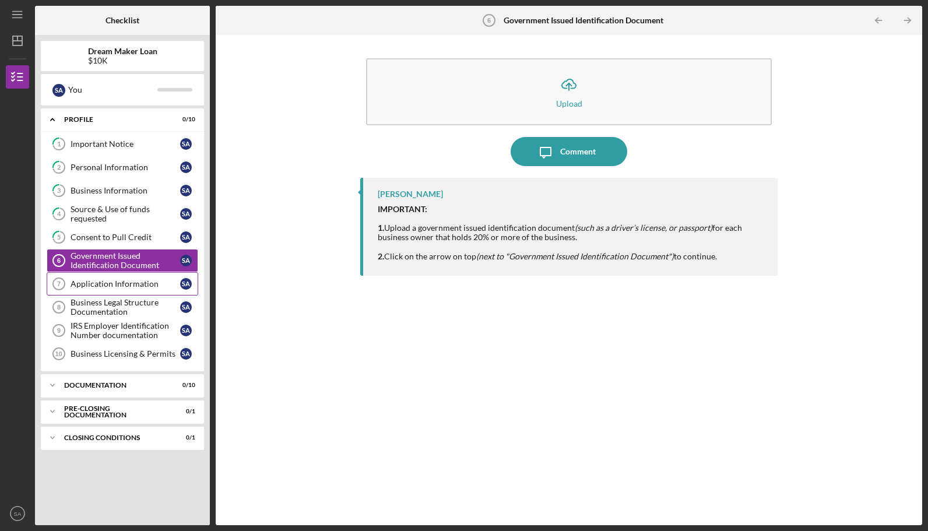
click at [135, 282] on div "Application Information" at bounding box center [126, 283] width 110 height 9
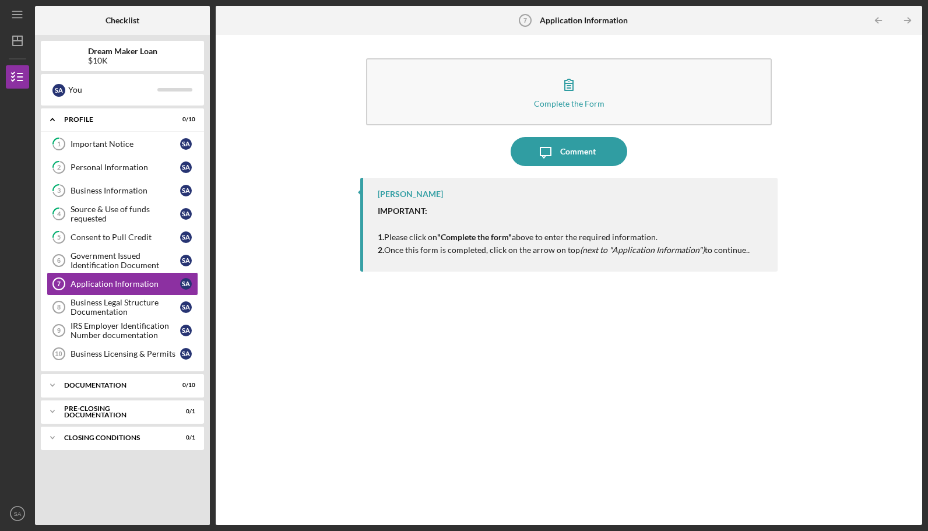
click at [559, 128] on div "Complete the Form Form" at bounding box center [568, 91] width 417 height 79
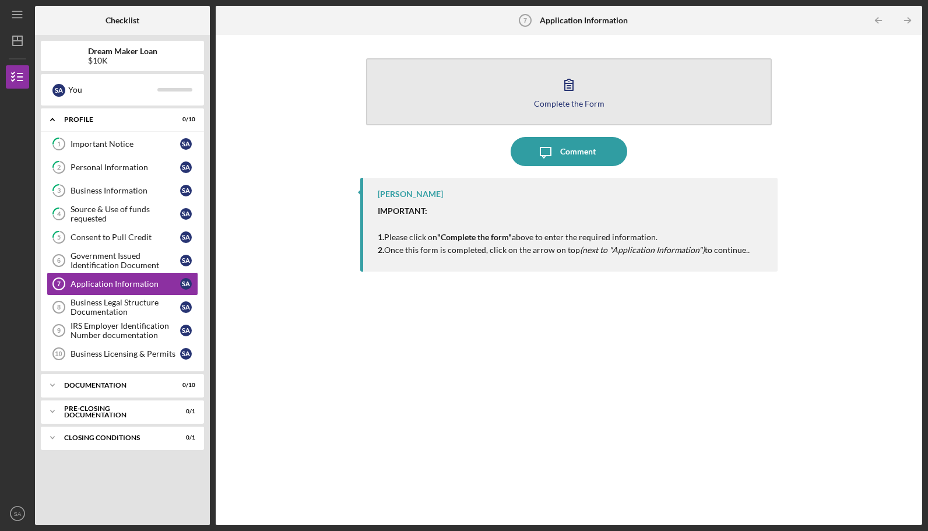
click at [565, 103] on div "Complete the Form" at bounding box center [569, 103] width 71 height 9
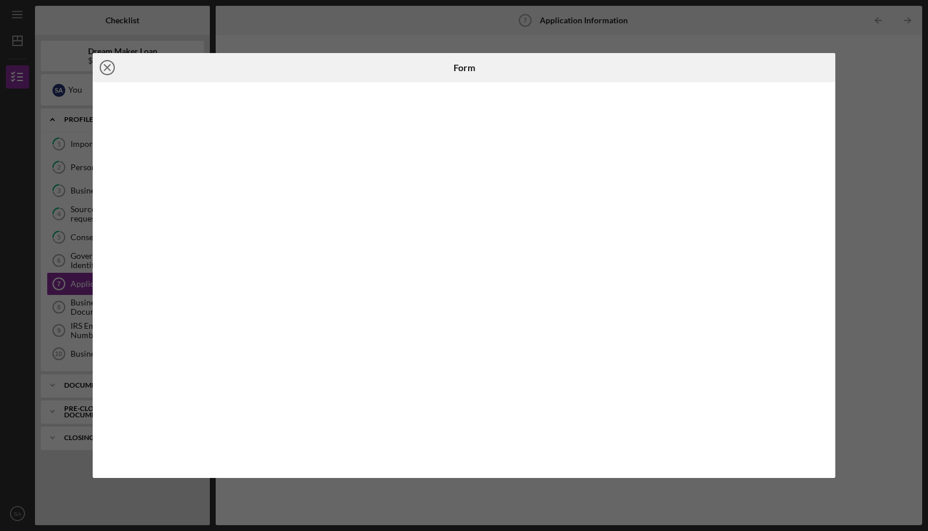
click at [112, 69] on icon "Icon/Close" at bounding box center [107, 67] width 29 height 29
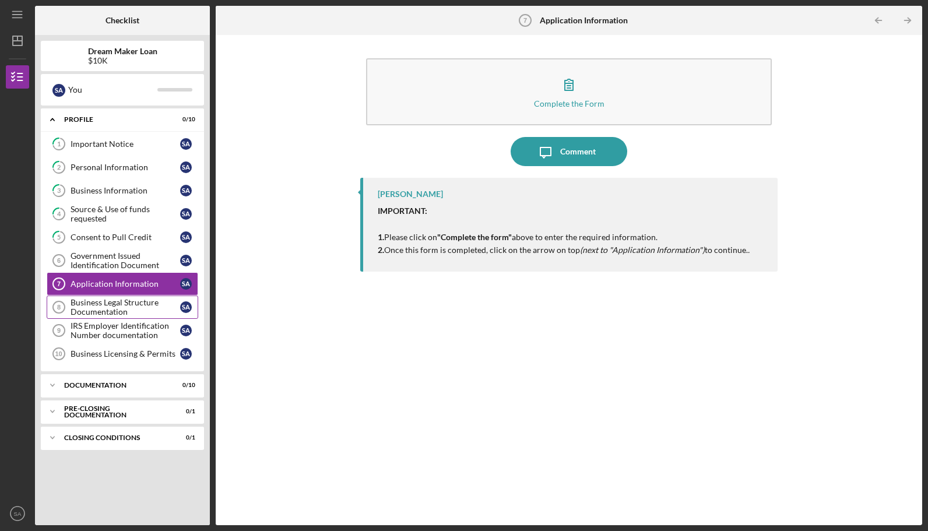
click at [138, 310] on div "Business Legal Structure Documentation" at bounding box center [126, 307] width 110 height 19
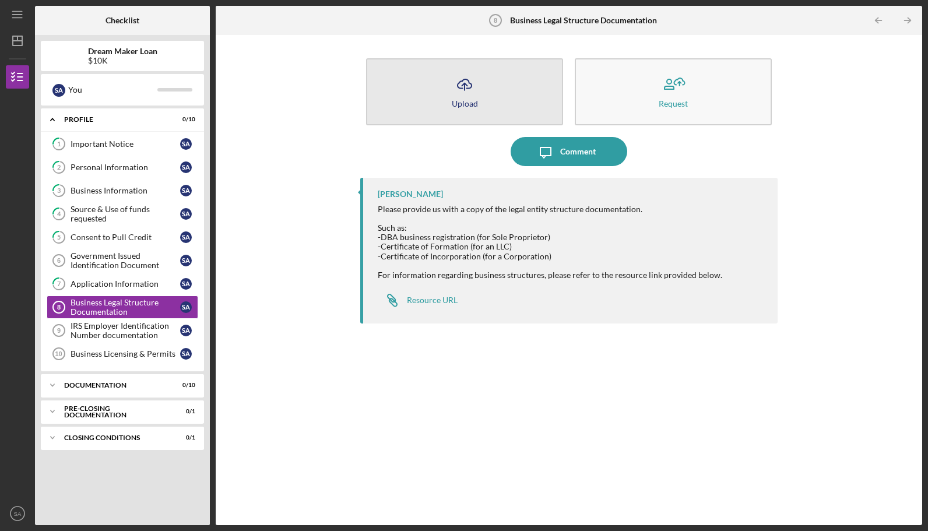
click at [469, 89] on icon "Icon/Upload" at bounding box center [464, 84] width 29 height 29
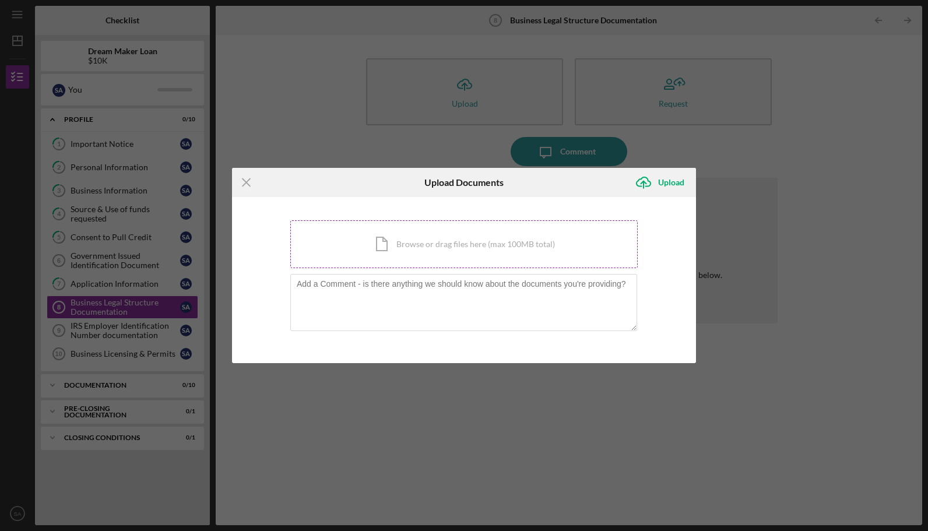
click at [450, 255] on div "Icon/Document Browse or drag files here (max 100MB total) Tap to choose files o…" at bounding box center [463, 244] width 347 height 48
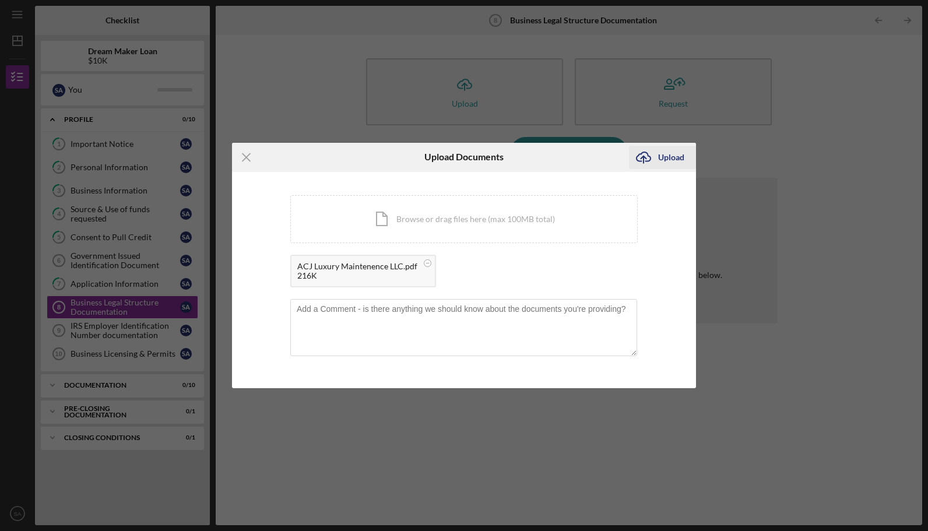
click at [682, 167] on div "Upload" at bounding box center [671, 157] width 26 height 23
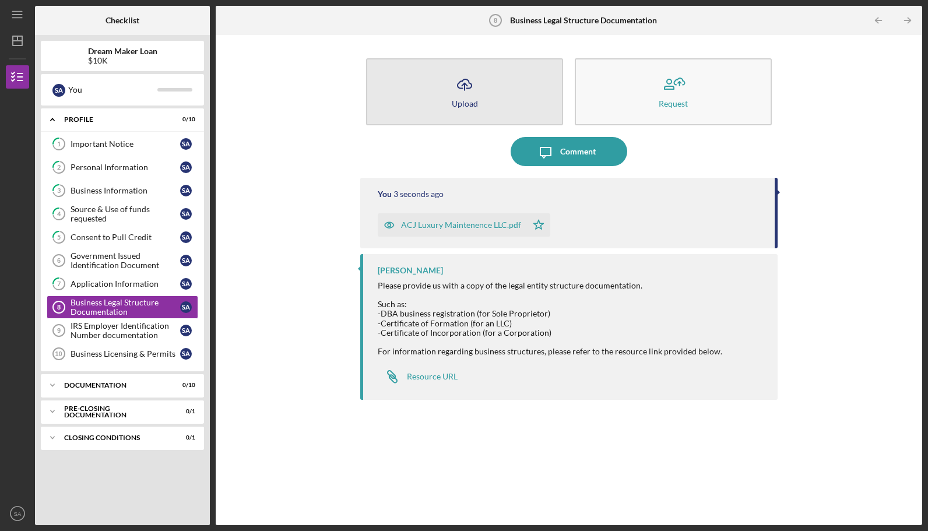
click at [435, 111] on button "Icon/Upload Upload" at bounding box center [464, 91] width 197 height 67
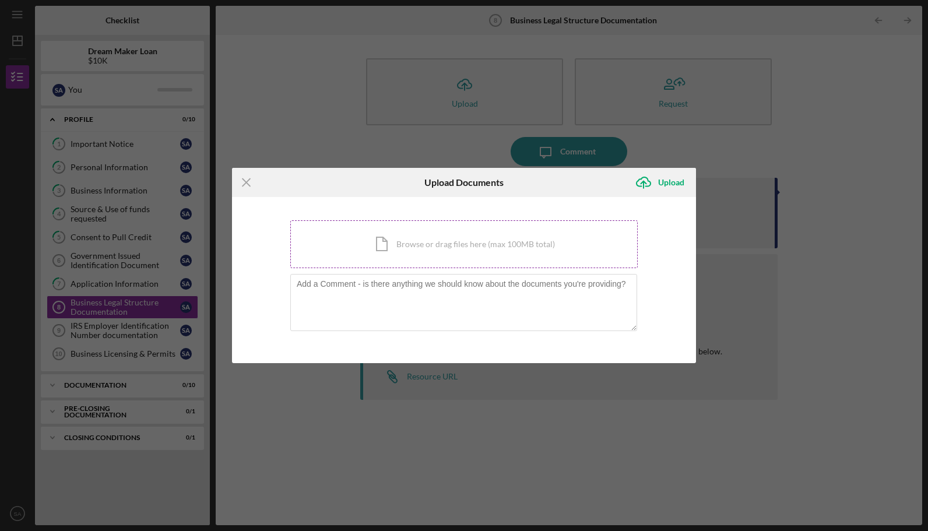
click at [430, 245] on div "Icon/Document Browse or drag files here (max 100MB total) Tap to choose files o…" at bounding box center [463, 244] width 347 height 48
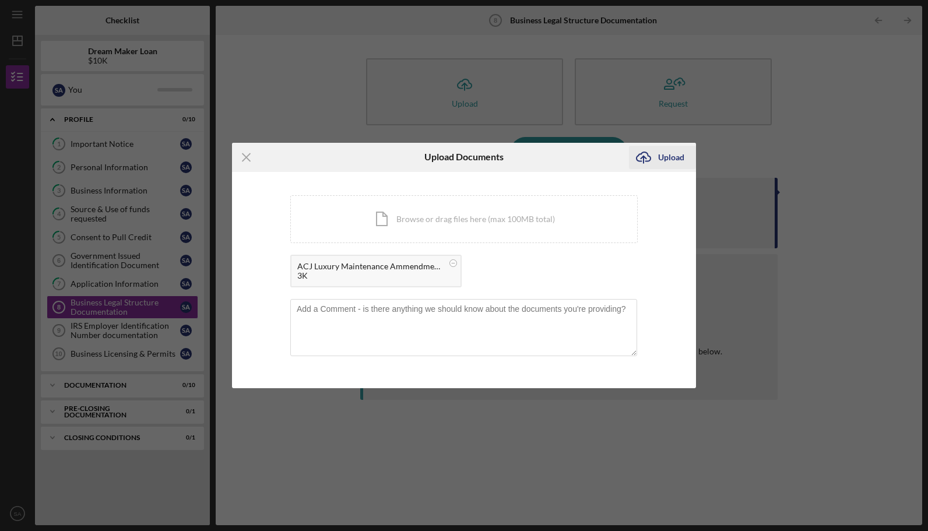
click at [667, 156] on div "Upload" at bounding box center [671, 157] width 26 height 23
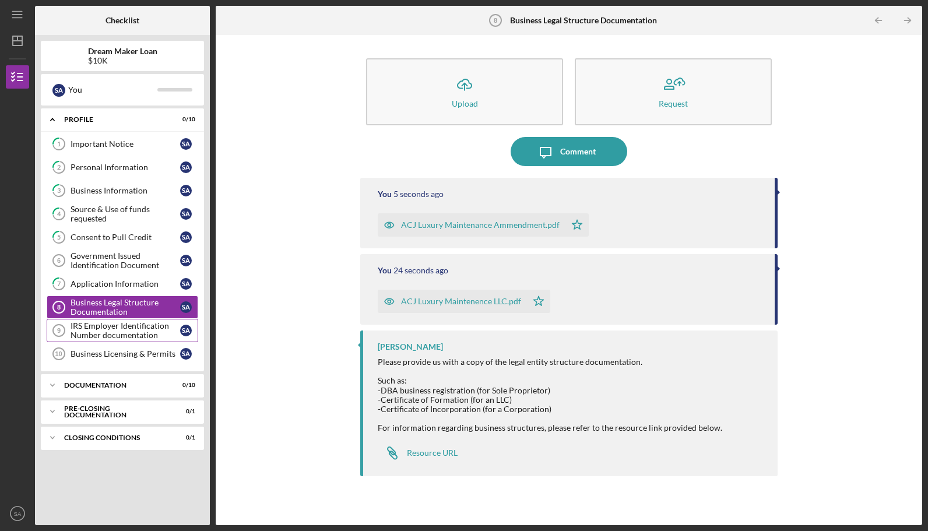
click at [150, 325] on div "IRS Employer Identification Number documentation" at bounding box center [126, 330] width 110 height 19
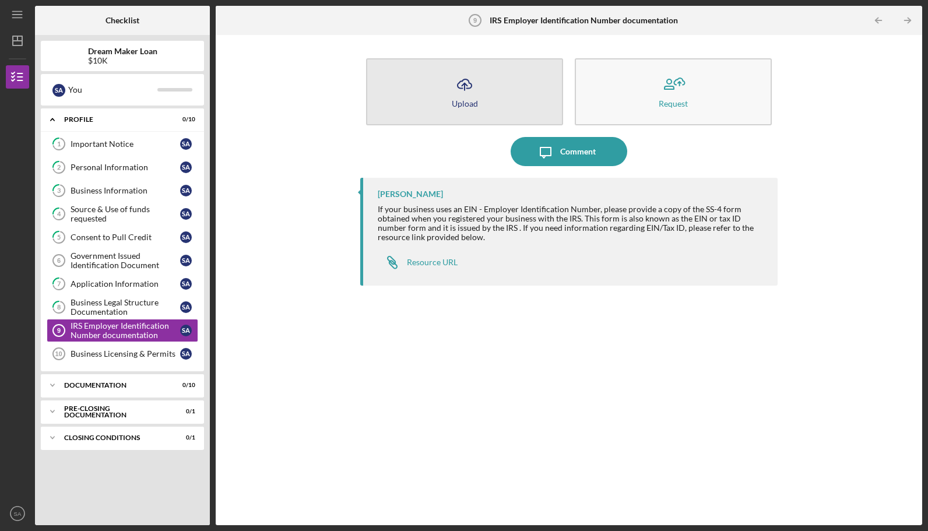
click at [464, 92] on icon "Icon/Upload" at bounding box center [464, 84] width 29 height 29
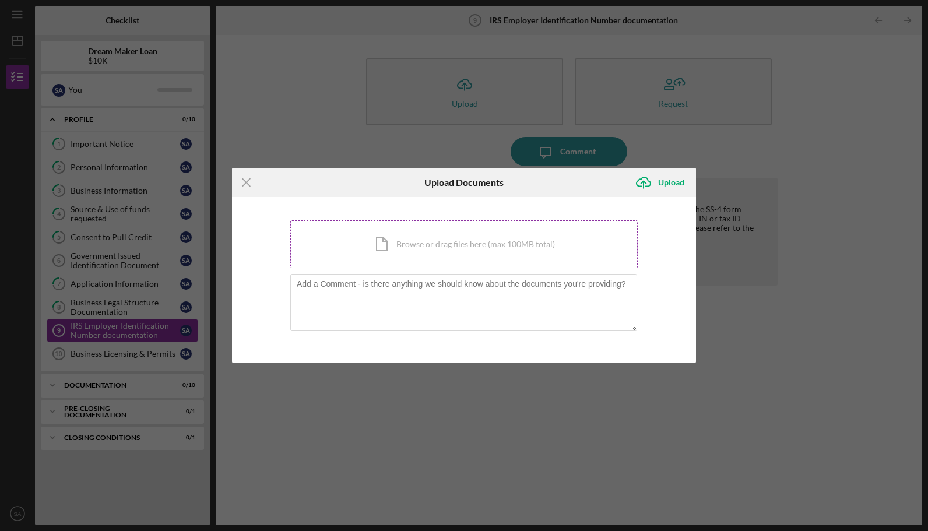
click at [437, 249] on div "Icon/Document Browse or drag files here (max 100MB total) Tap to choose files o…" at bounding box center [463, 244] width 347 height 48
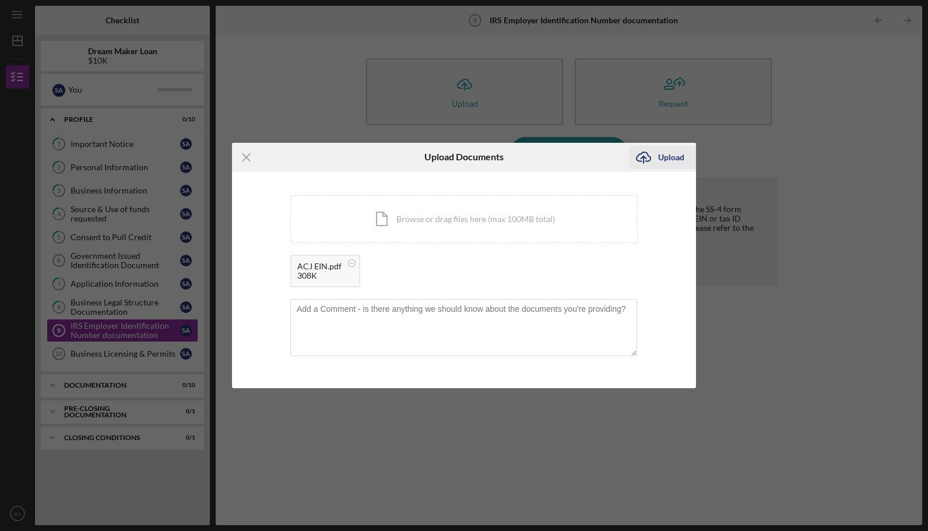
click at [667, 160] on div "Upload" at bounding box center [671, 157] width 26 height 23
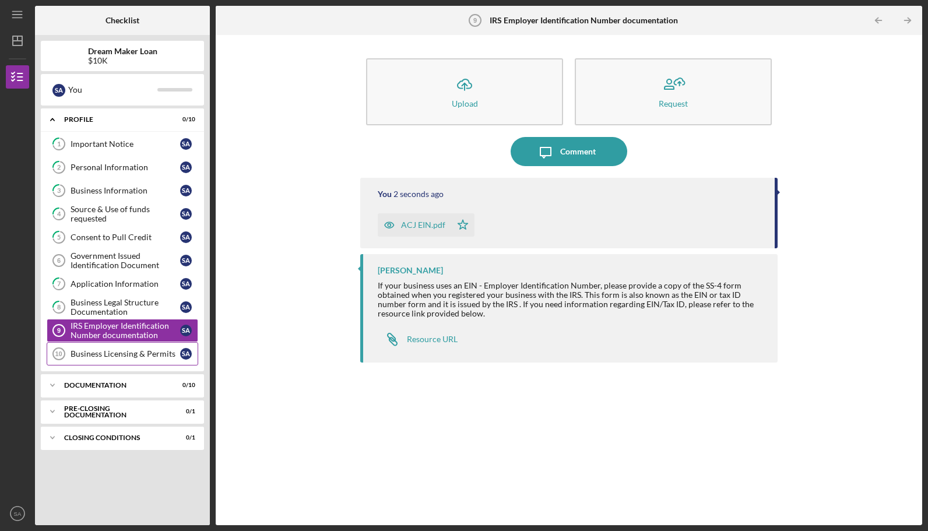
click at [139, 350] on div "Business Licensing & Permits" at bounding box center [126, 353] width 110 height 9
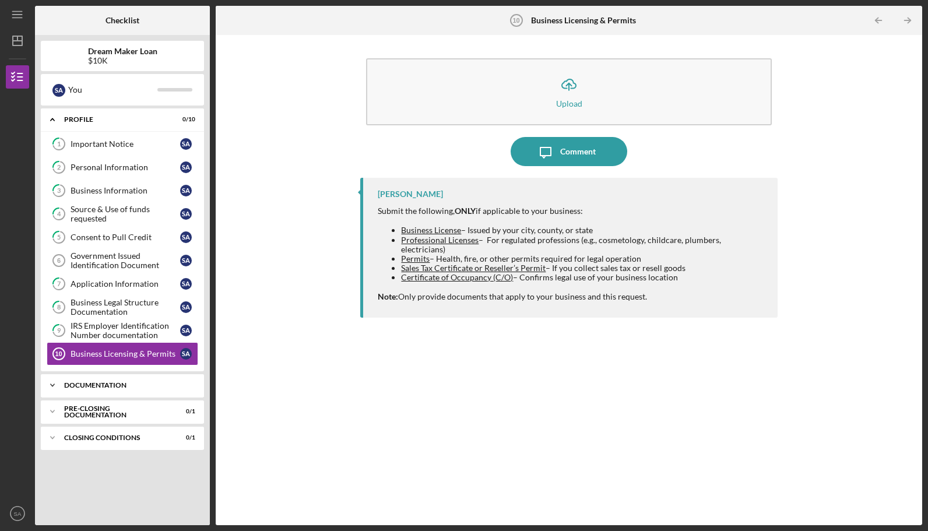
click at [154, 389] on div "Icon/Expander Documentation 0 / 10" at bounding box center [122, 385] width 163 height 23
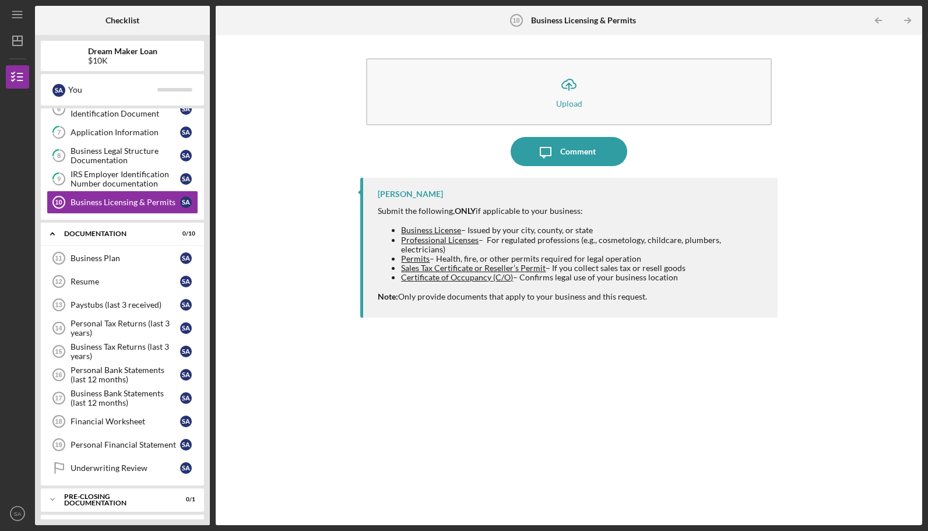
scroll to position [168, 0]
